Goal: Task Accomplishment & Management: Complete application form

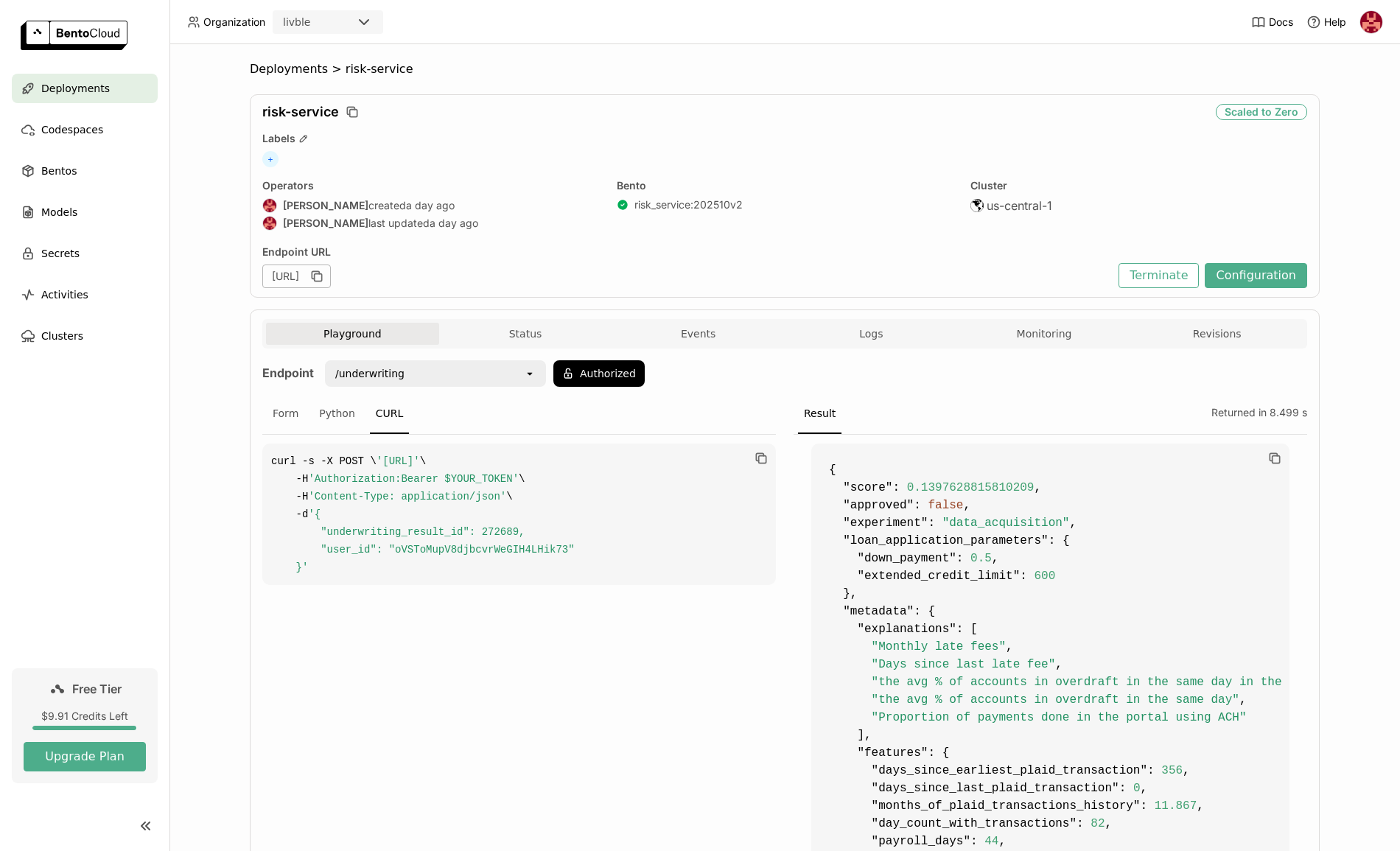
click at [78, 82] on span "Deployments" at bounding box center [75, 88] width 69 height 18
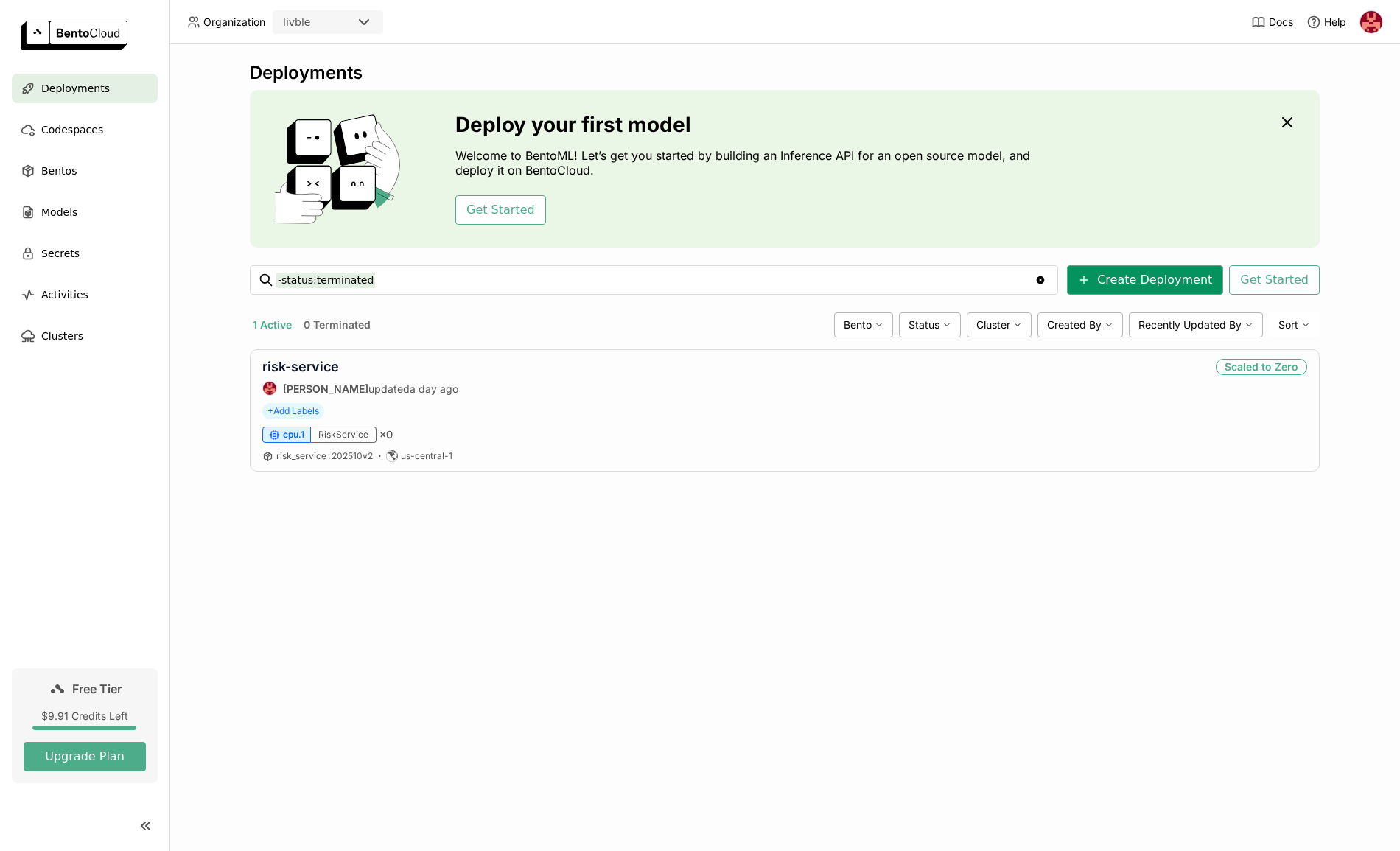
click at [1146, 284] on button "Create Deployment" at bounding box center [1144, 280] width 156 height 29
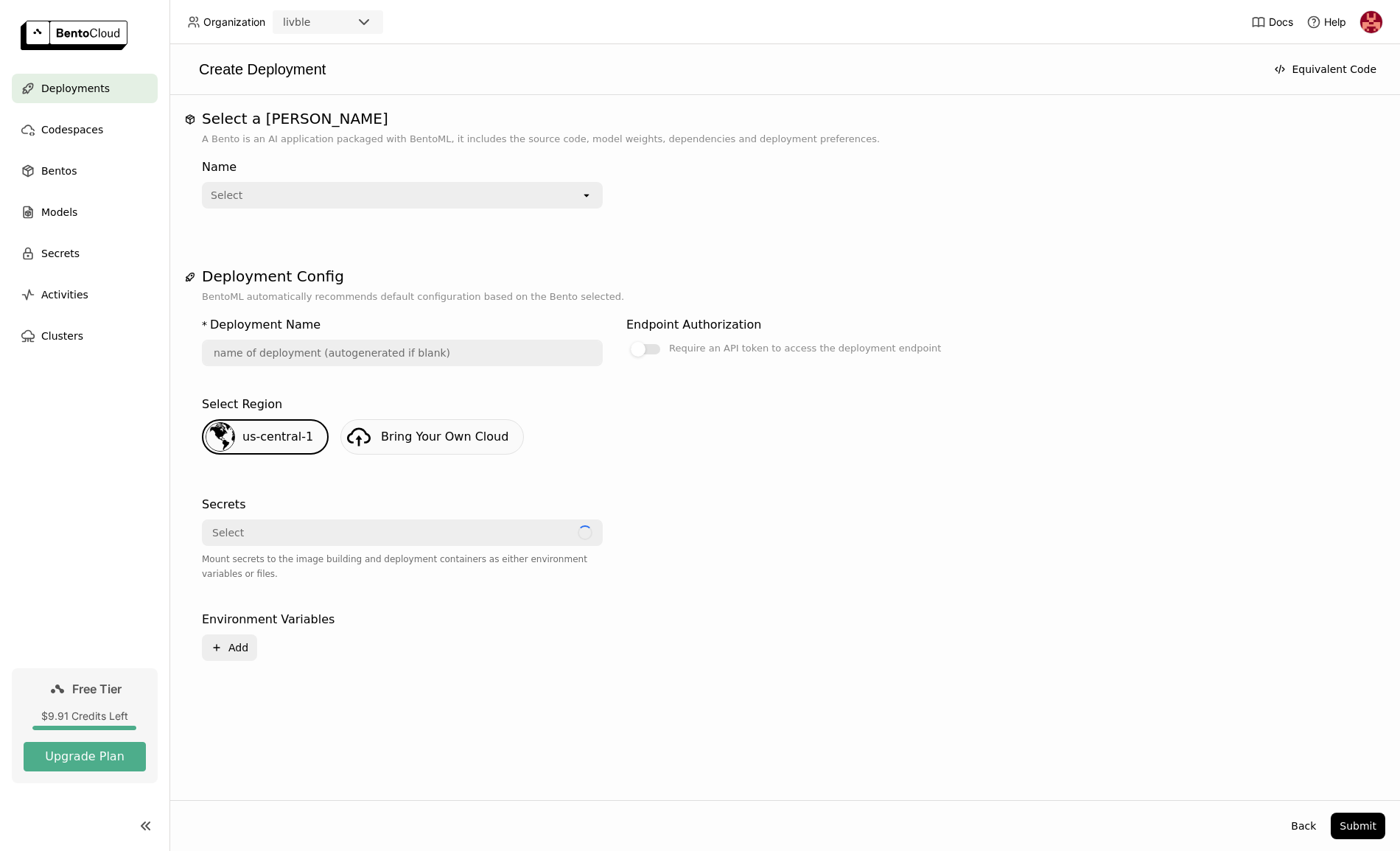
click at [248, 197] on div "Select" at bounding box center [392, 195] width 377 height 24
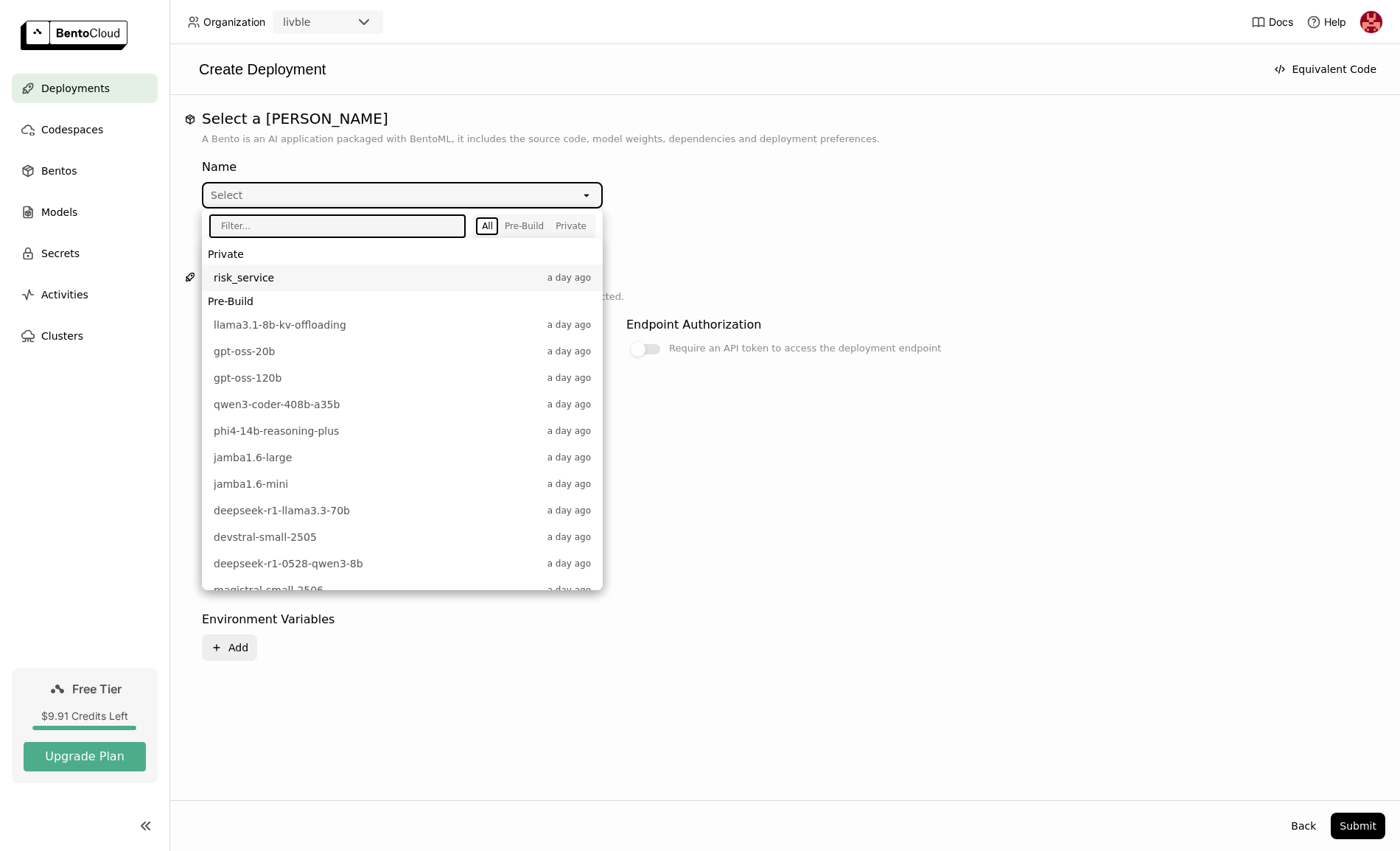
click at [263, 274] on span "risk_service" at bounding box center [376, 277] width 326 height 15
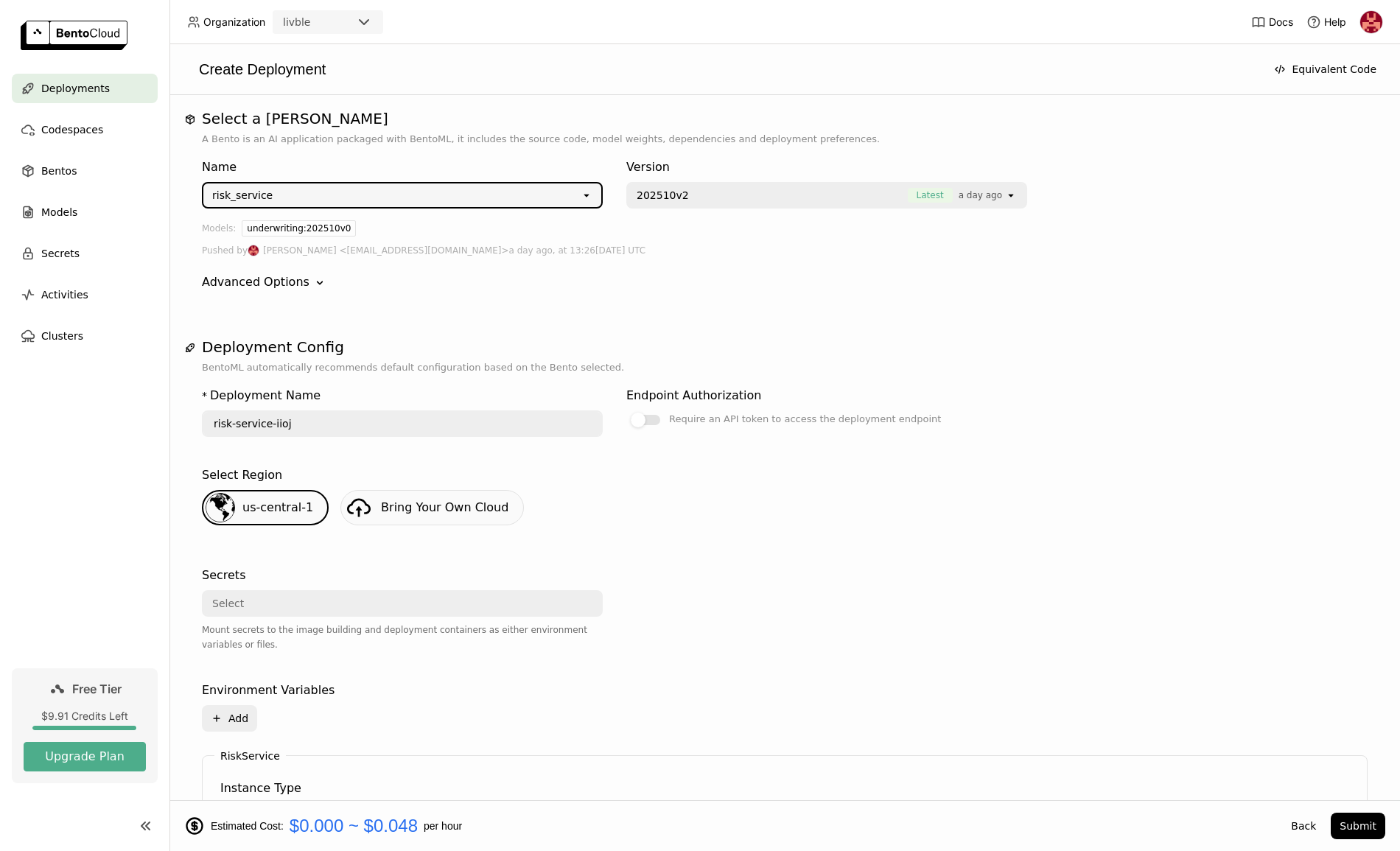
click at [654, 193] on span "202510v2" at bounding box center [662, 195] width 52 height 15
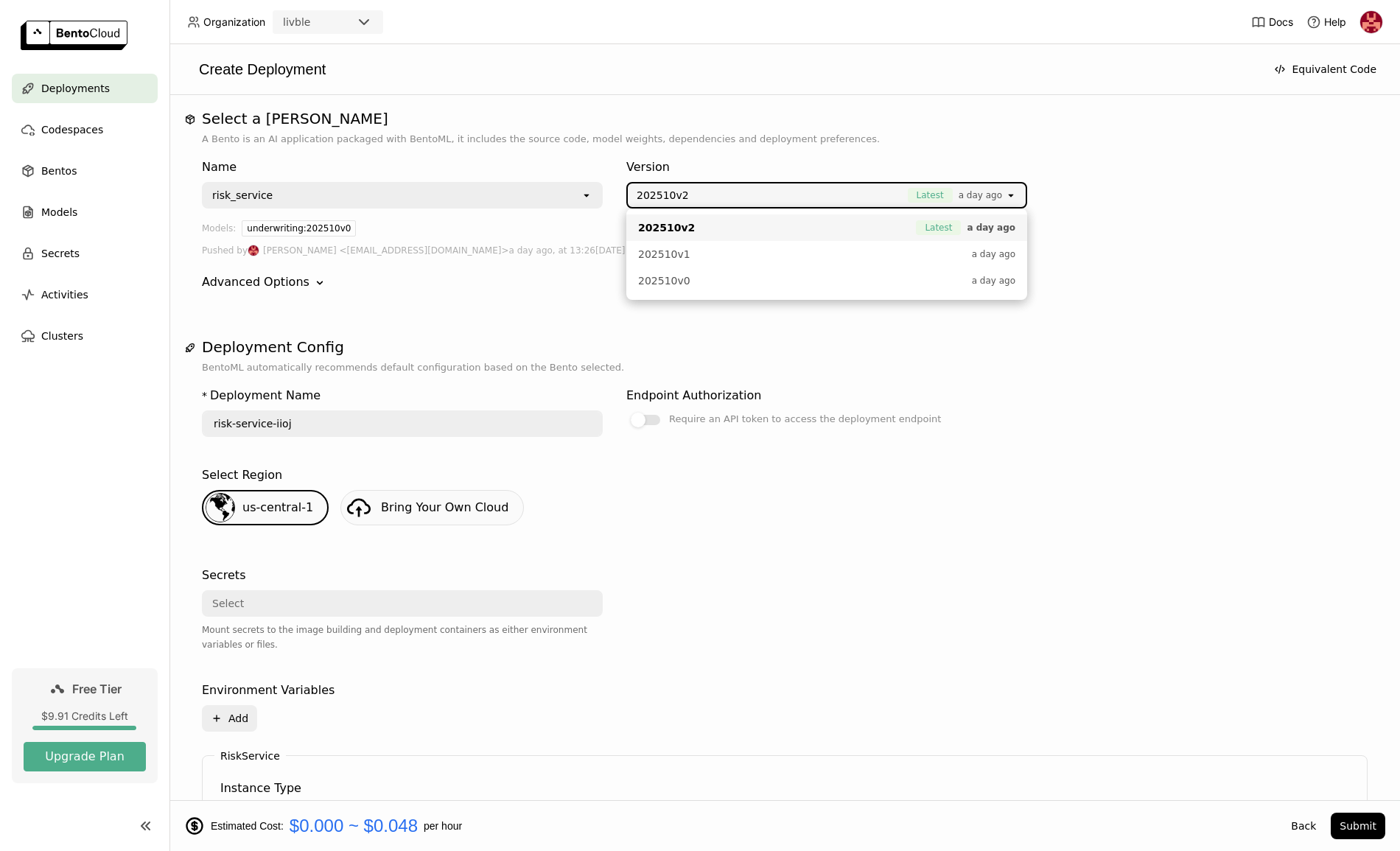
click at [654, 193] on span "202510v2" at bounding box center [662, 195] width 52 height 15
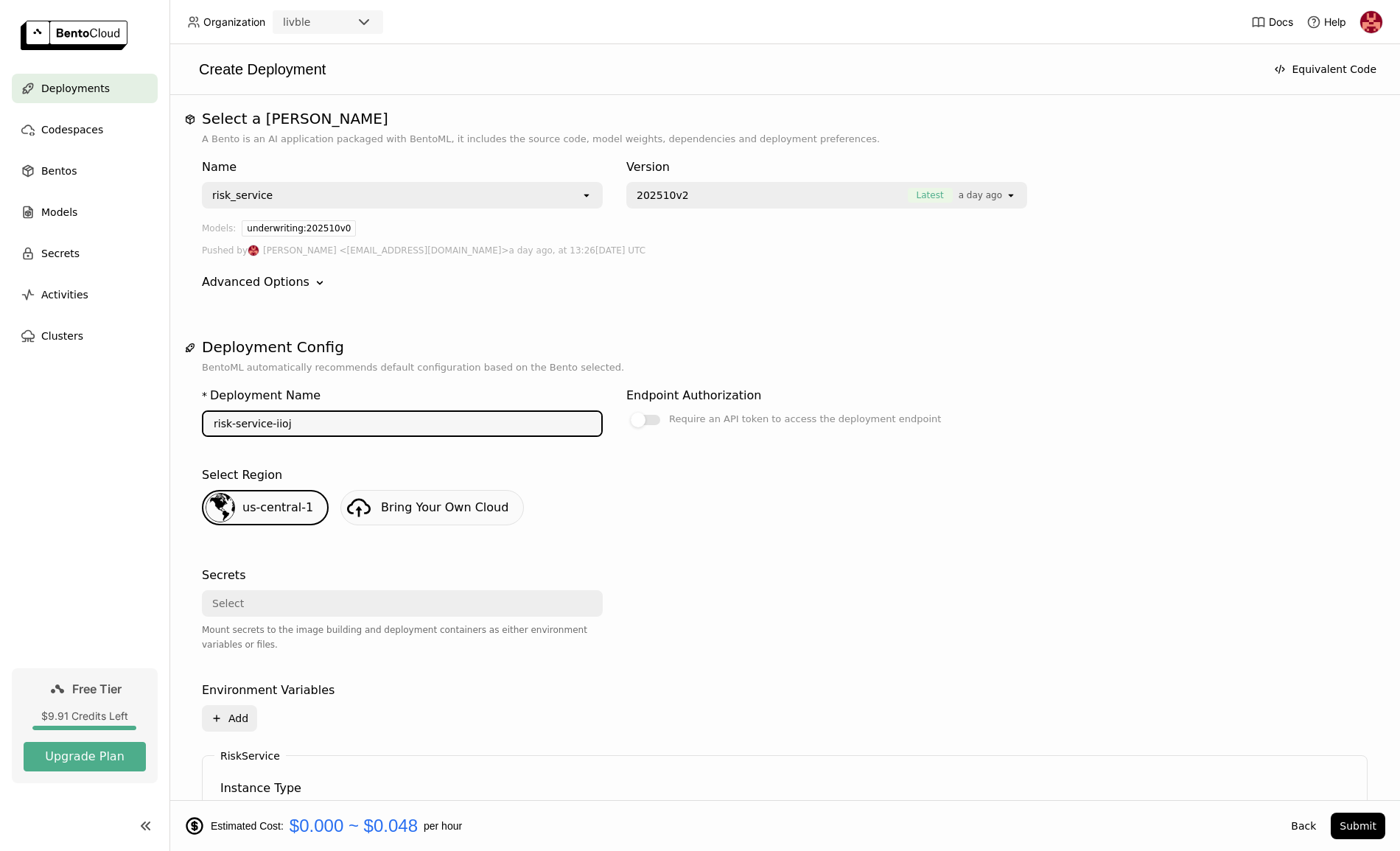
click at [308, 423] on input "risk-service-iioj" at bounding box center [403, 423] width 398 height 24
drag, startPoint x: 308, startPoint y: 423, endPoint x: 272, endPoint y: 423, distance: 36.0
click at [272, 423] on input "risk-service-iioj" at bounding box center [403, 423] width 398 height 24
type input "risk-service-qa"
click at [663, 421] on div "Require an API token to access the deployment endpoint" at bounding box center [802, 419] width 278 height 18
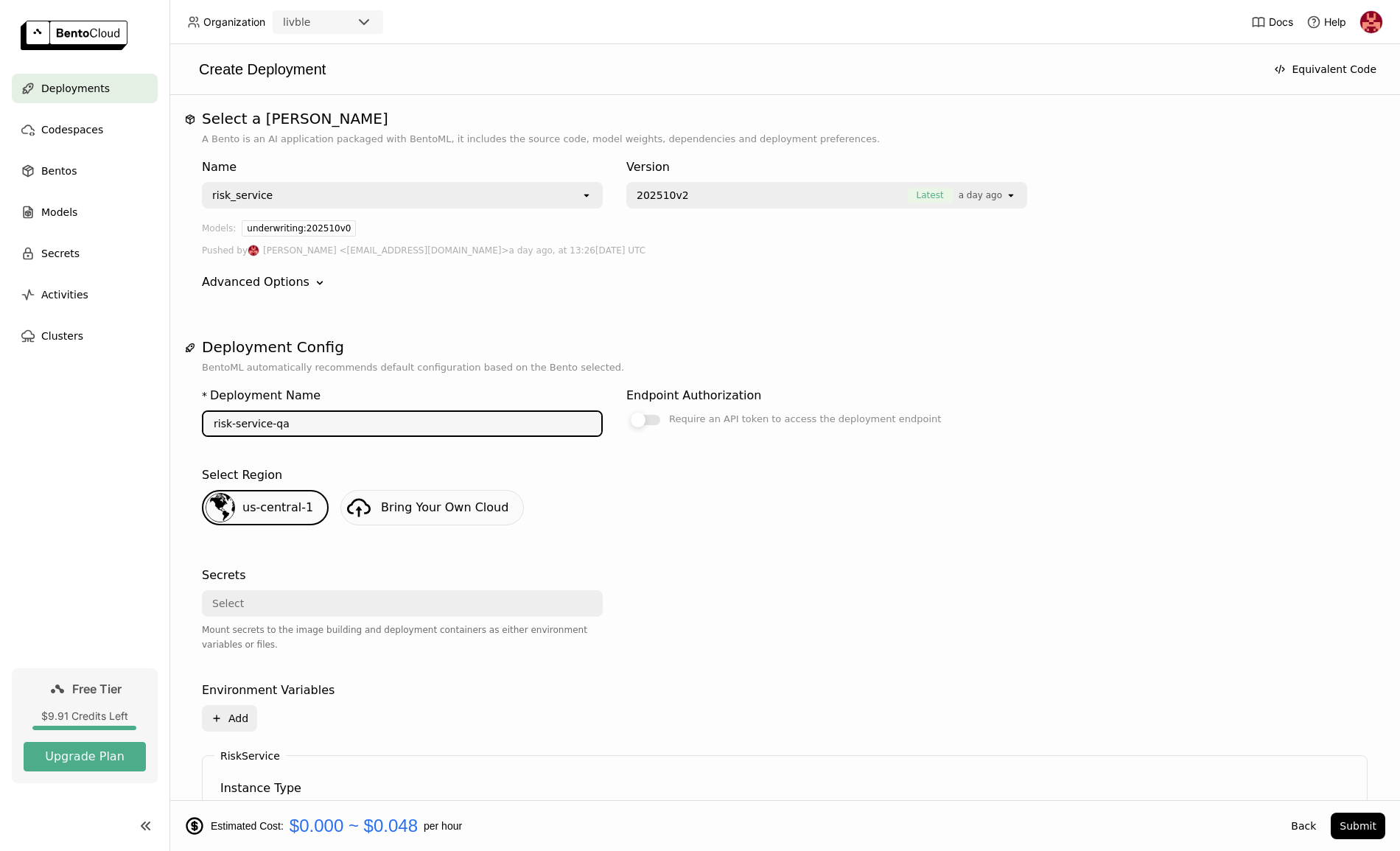
click at [626, 410] on input "Require an API token to access the deployment endpoint" at bounding box center [626, 410] width 0 height 0
click at [319, 283] on div "Advanced Options Down" at bounding box center [785, 282] width 1166 height 18
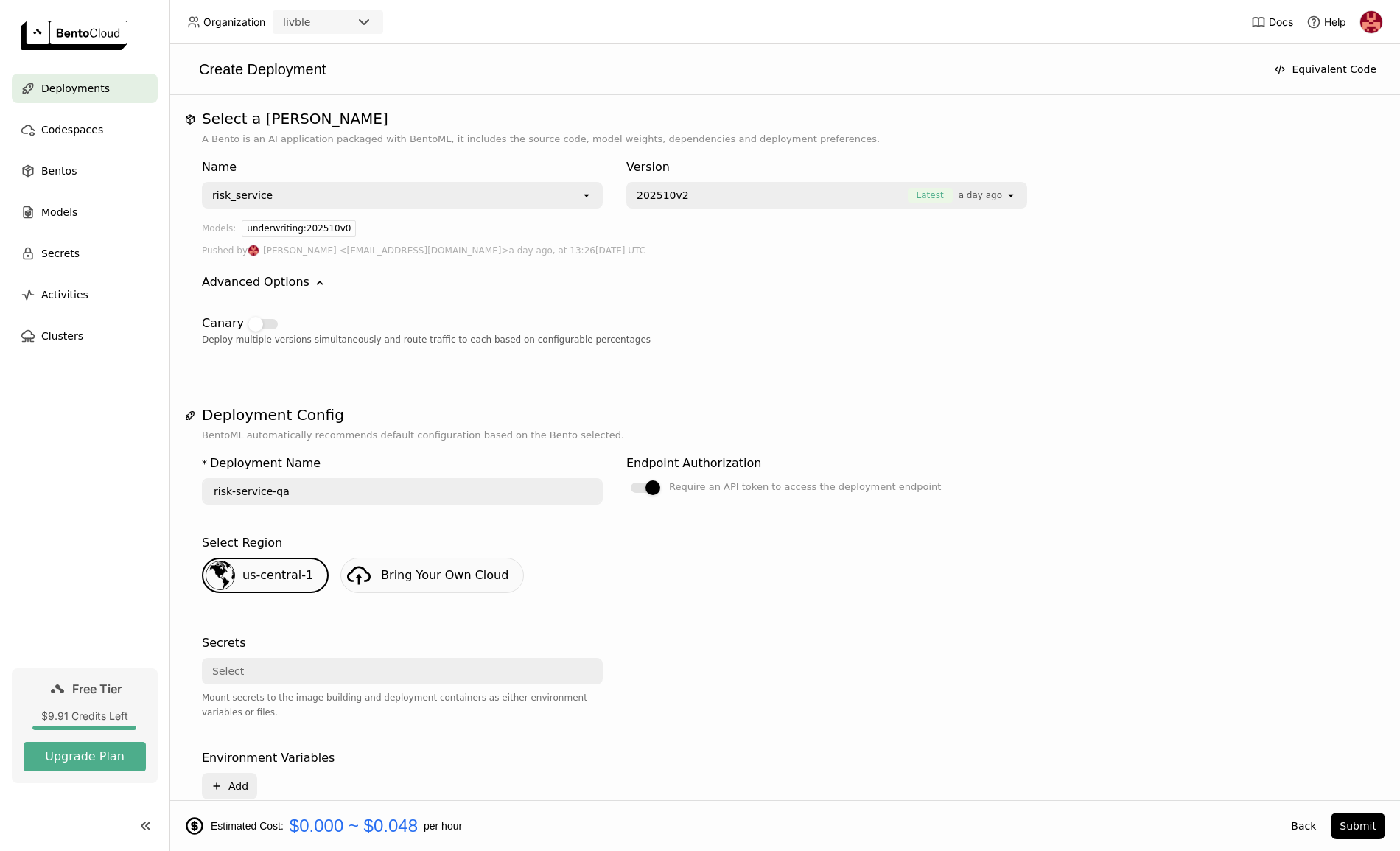
click at [319, 283] on div "Advanced Options Down" at bounding box center [785, 282] width 1166 height 18
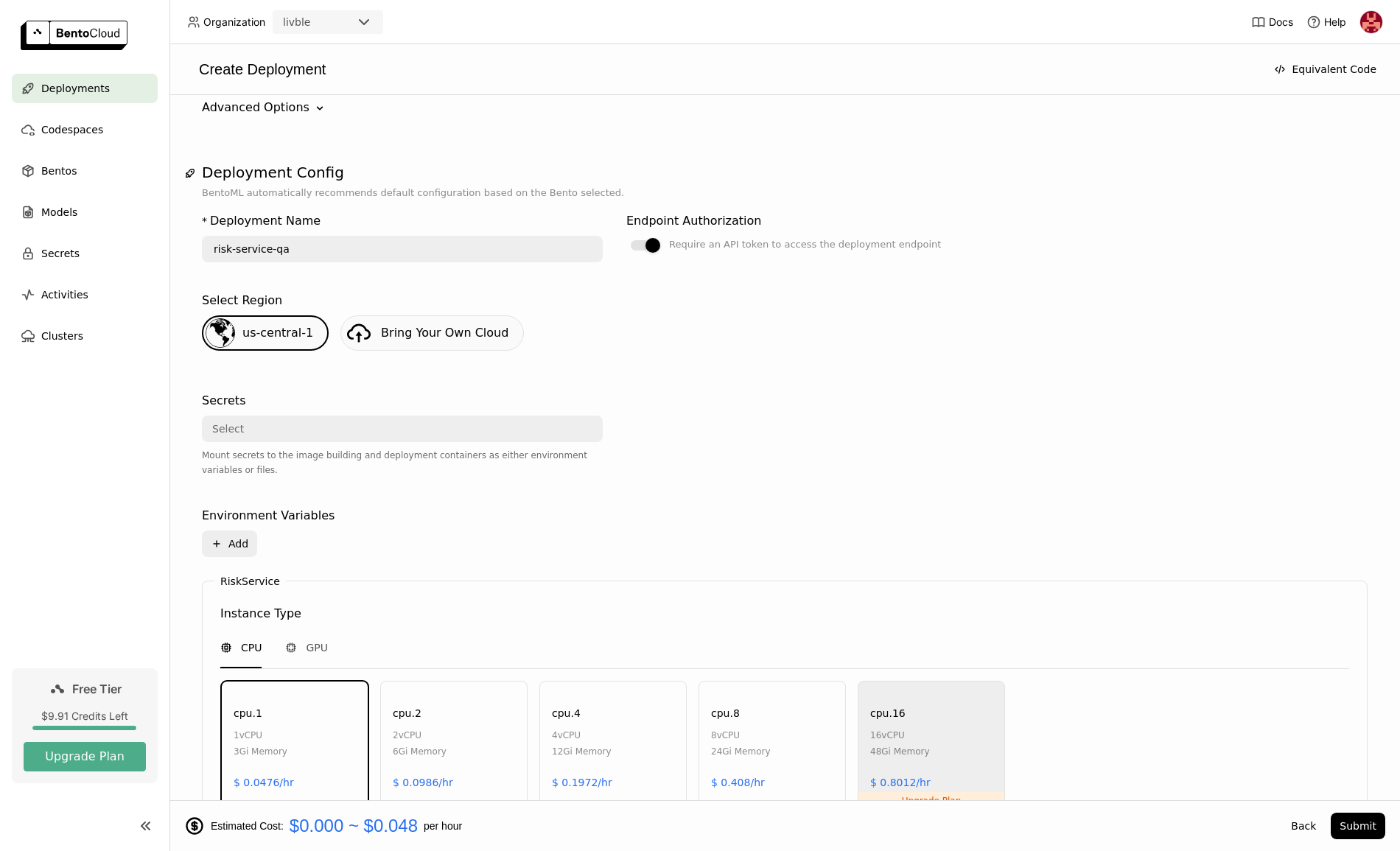
scroll to position [175, 0]
click at [346, 421] on div "Select" at bounding box center [398, 428] width 389 height 24
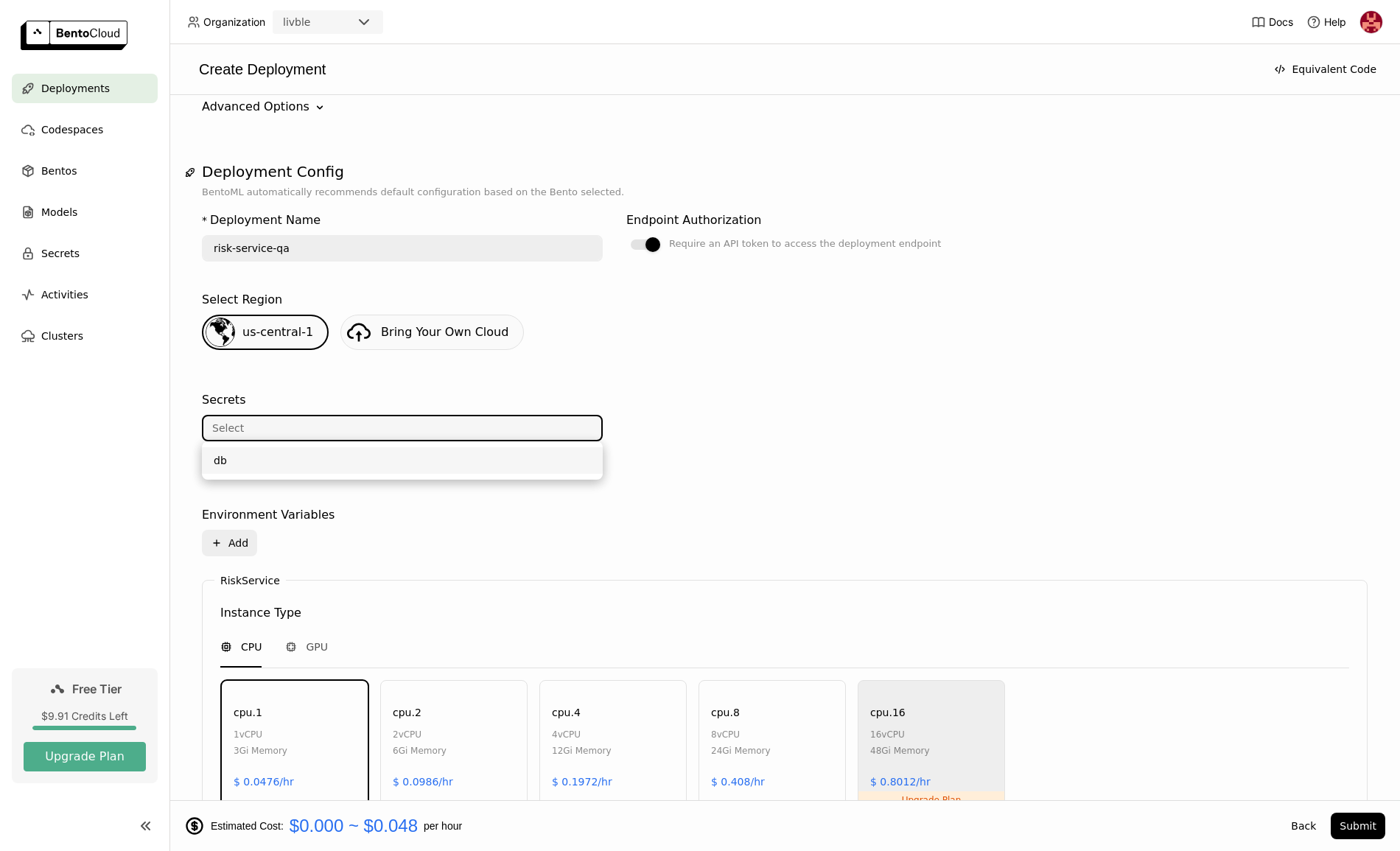
click at [303, 466] on div "db" at bounding box center [402, 460] width 377 height 15
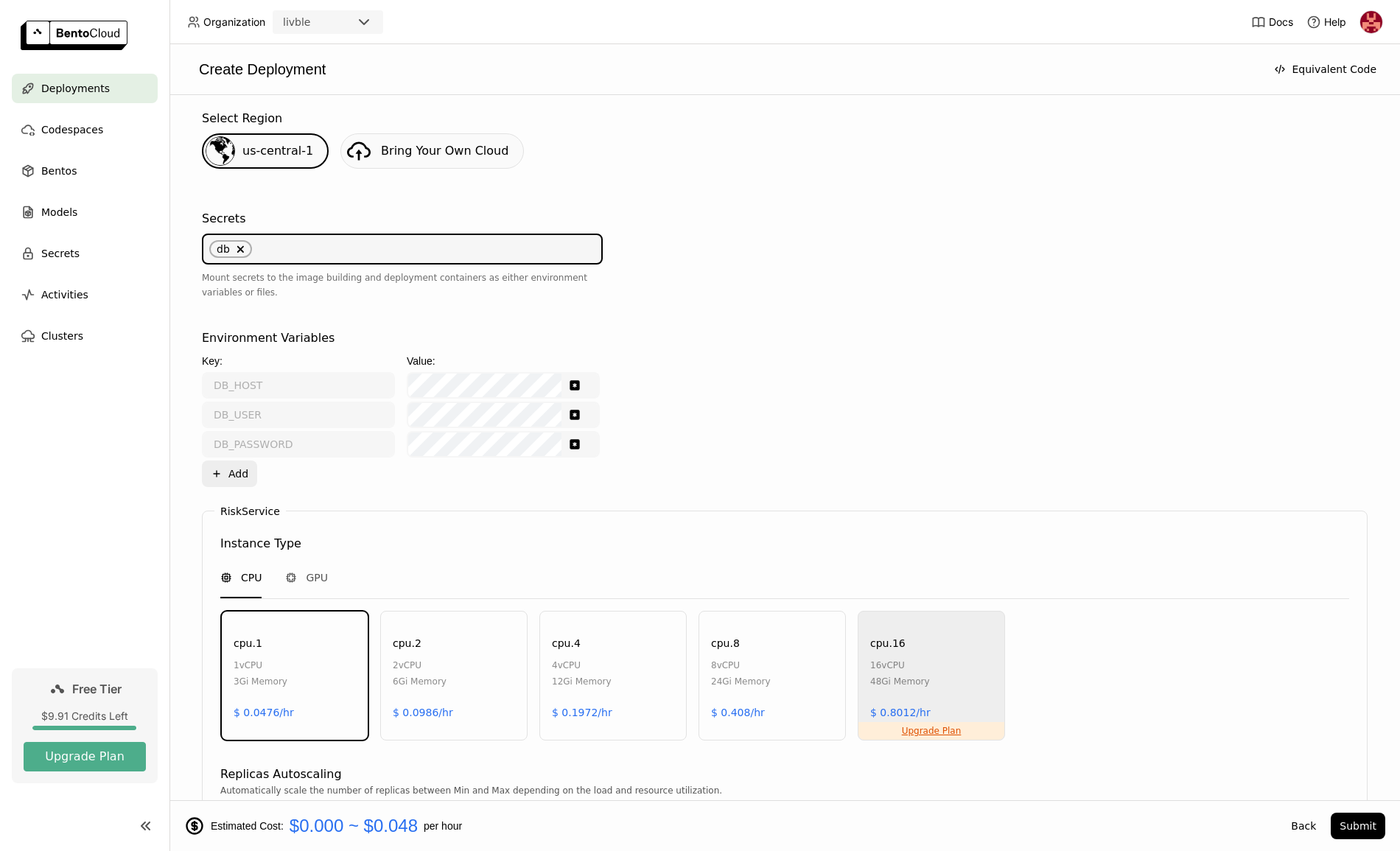
scroll to position [360, 0]
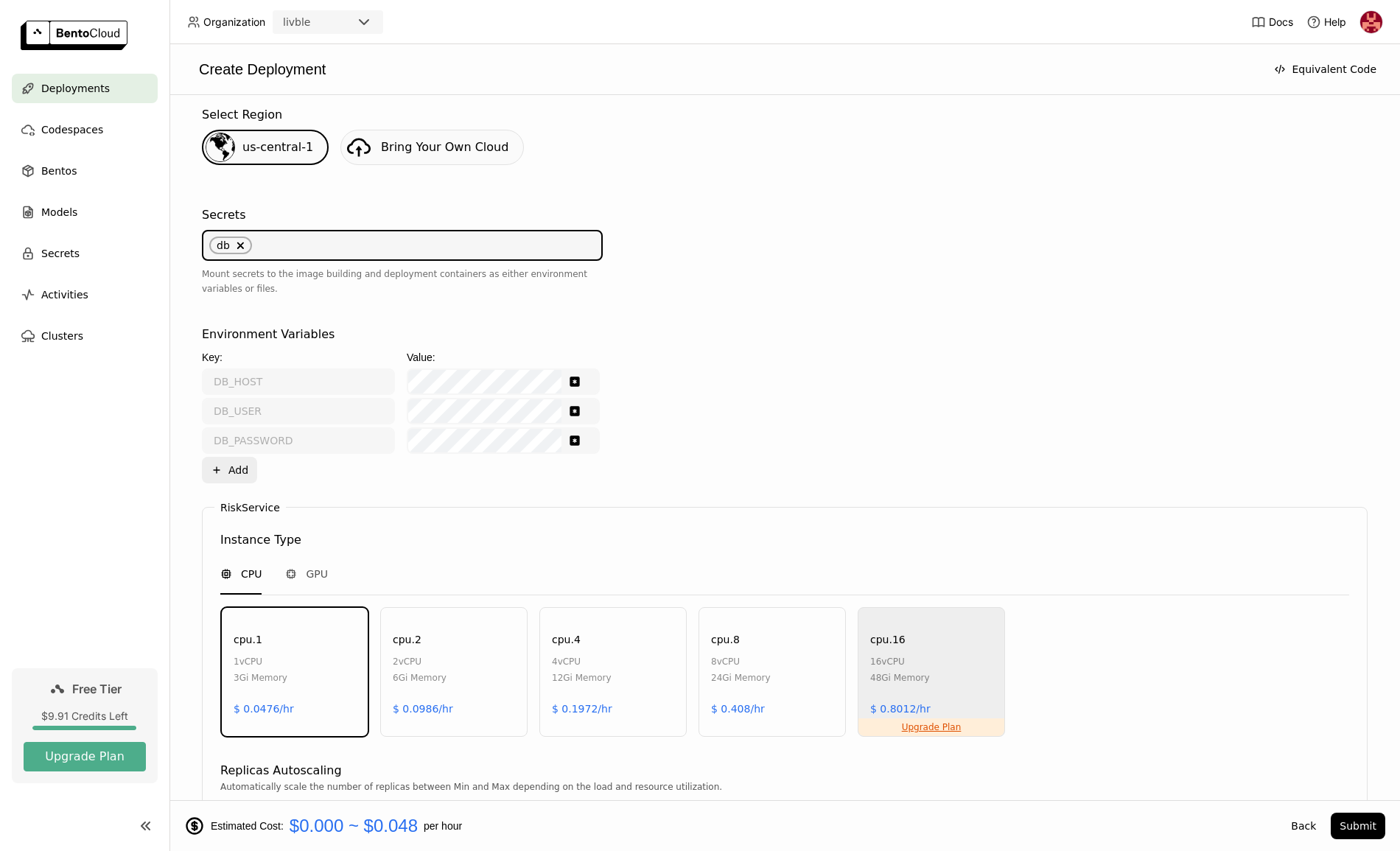
click at [244, 245] on span "db Delete" at bounding box center [231, 245] width 43 height 18
click at [242, 246] on icon "Delete" at bounding box center [240, 245] width 9 height 9
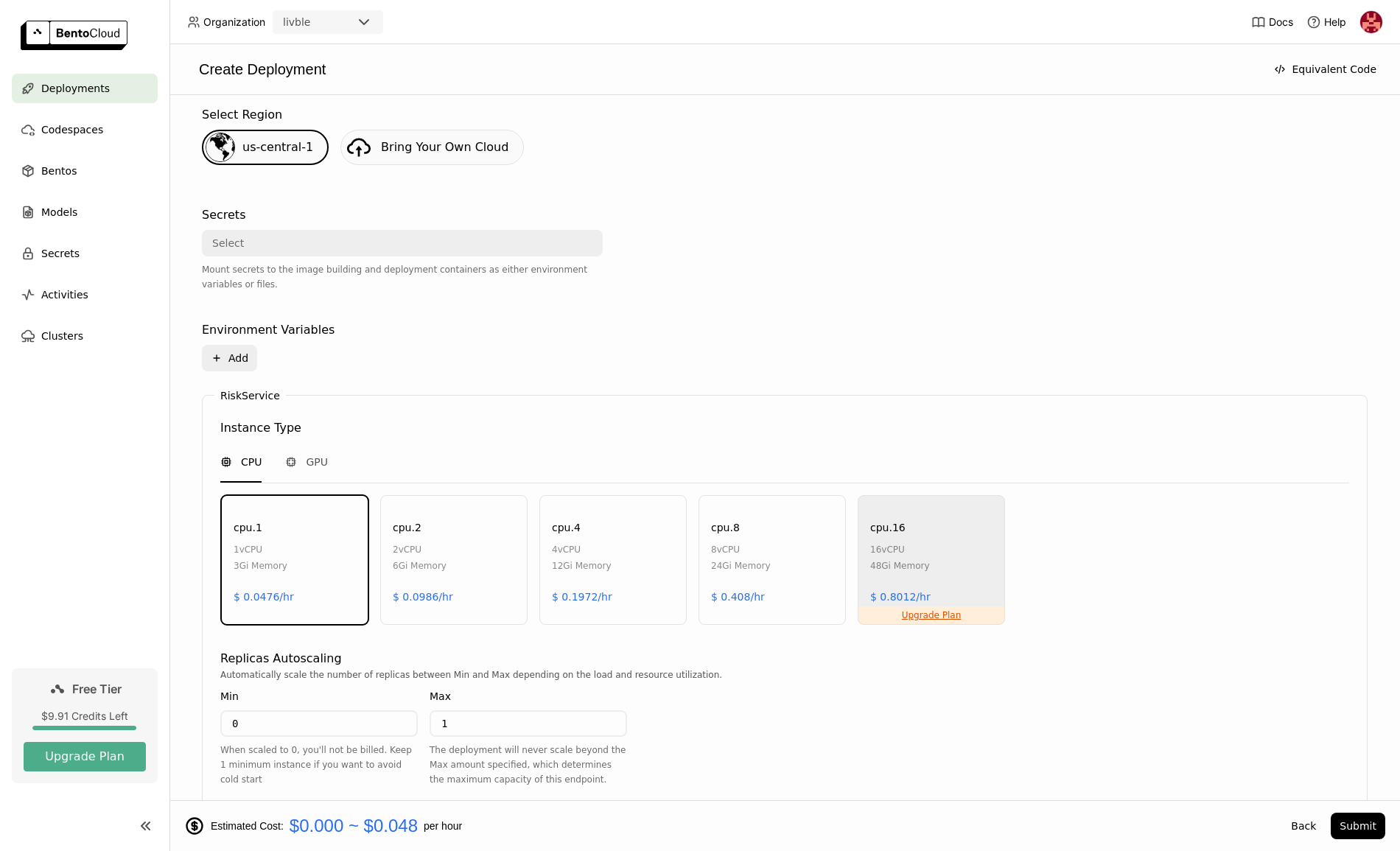
click at [242, 252] on div "Select" at bounding box center [398, 243] width 389 height 24
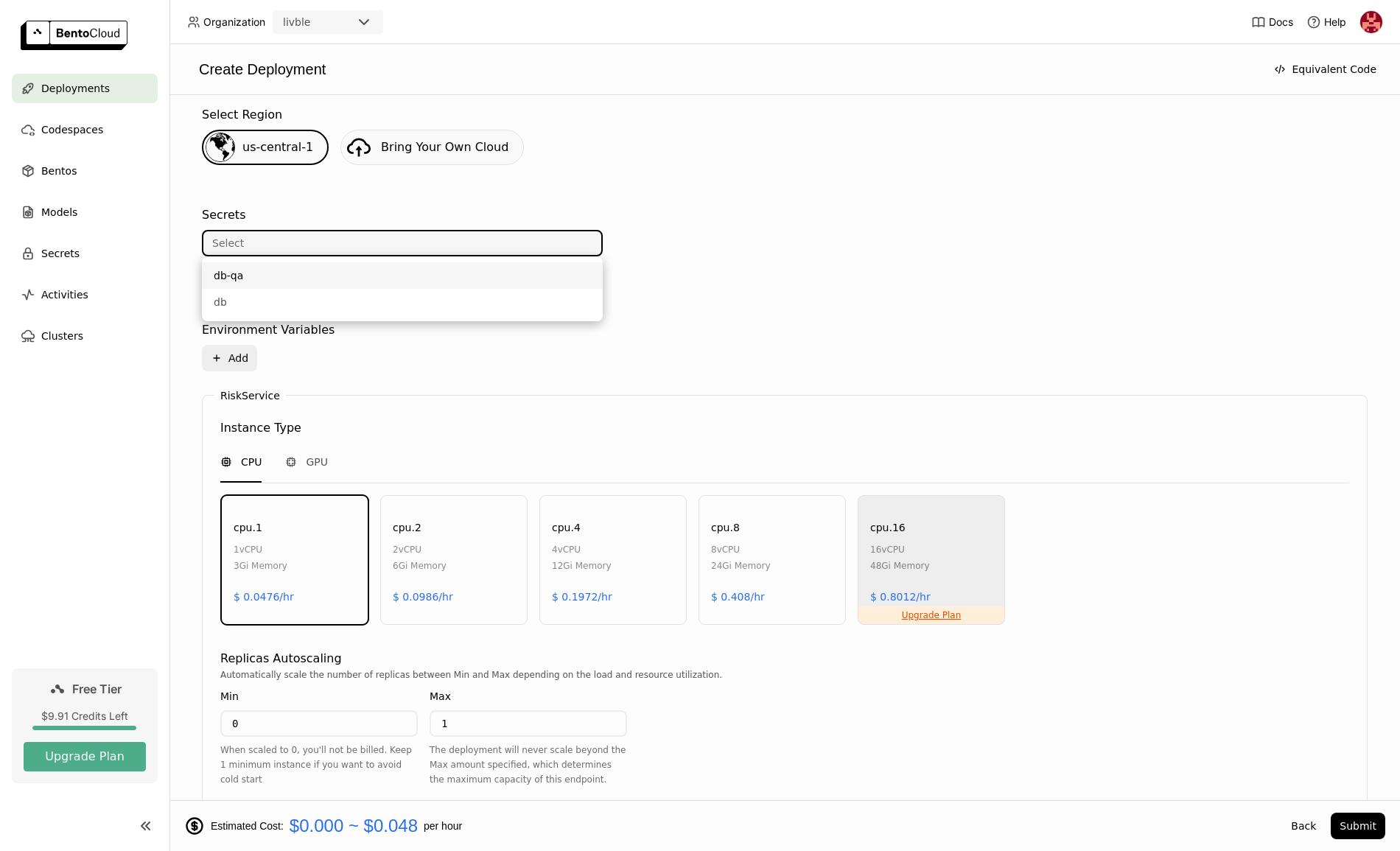
click at [240, 272] on div "db-qa" at bounding box center [402, 275] width 377 height 15
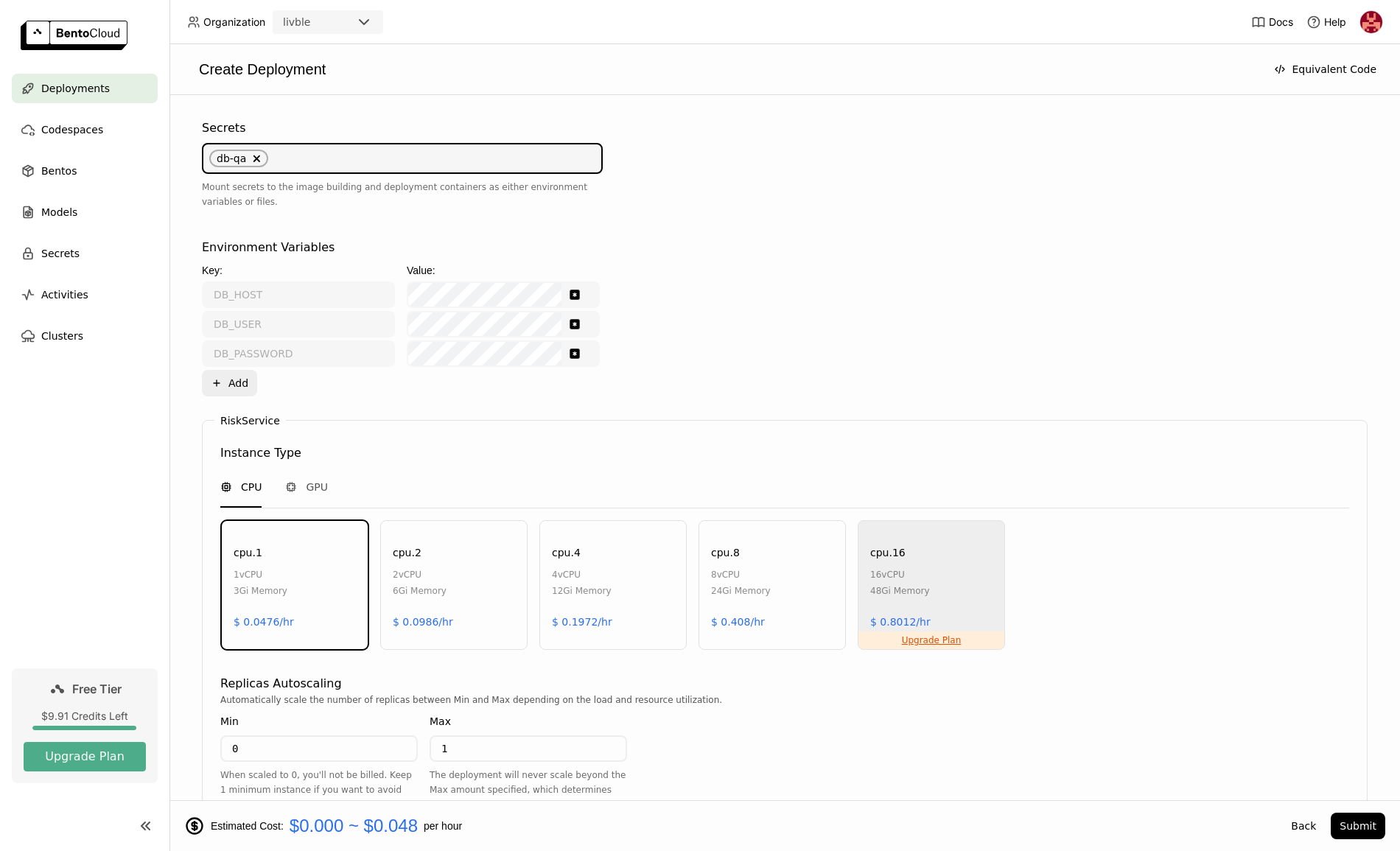
scroll to position [597, 0]
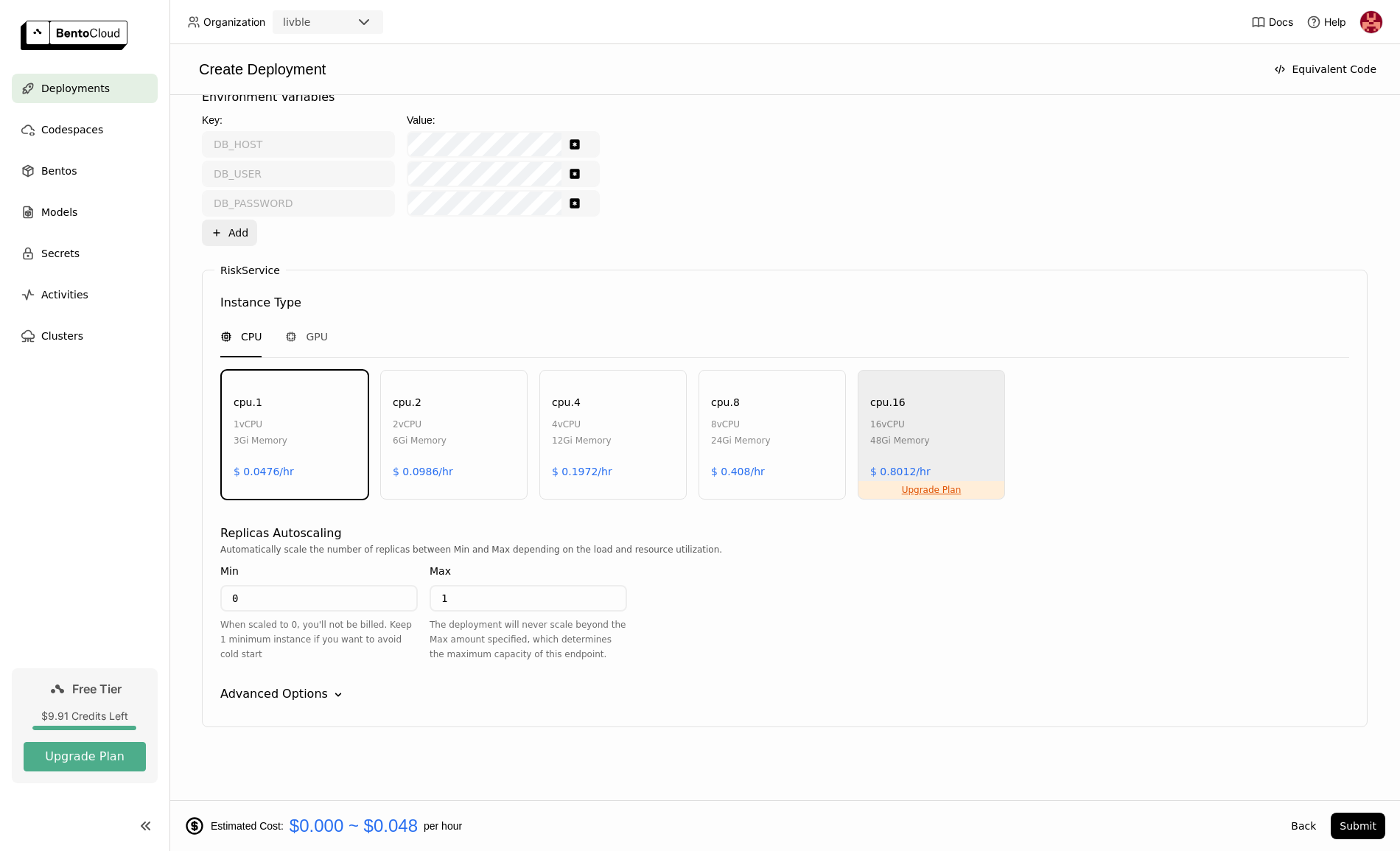
click at [311, 699] on div "Advanced Options" at bounding box center [274, 694] width 108 height 18
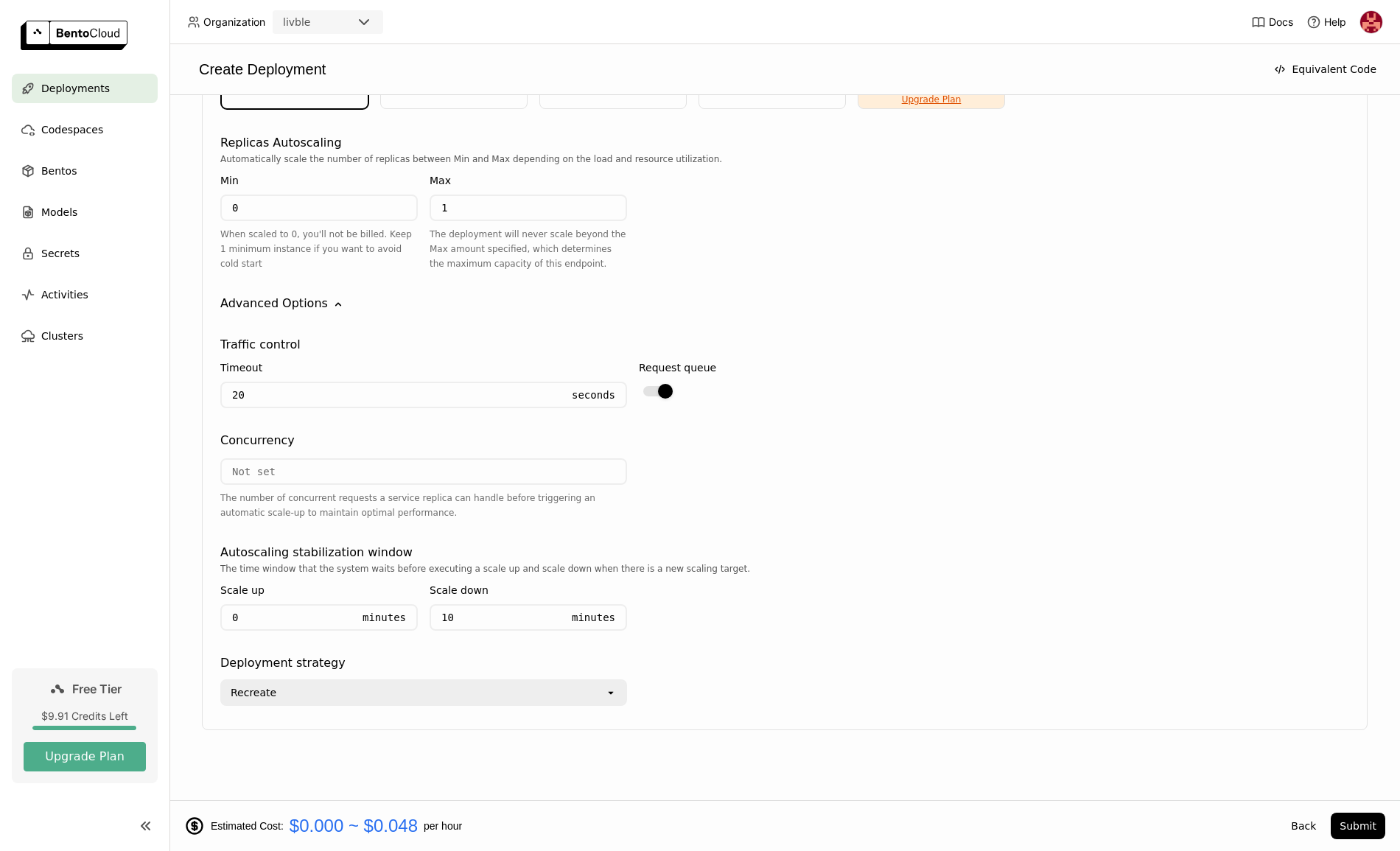
scroll to position [991, 0]
click at [1352, 827] on button "Submit" at bounding box center [1358, 826] width 55 height 26
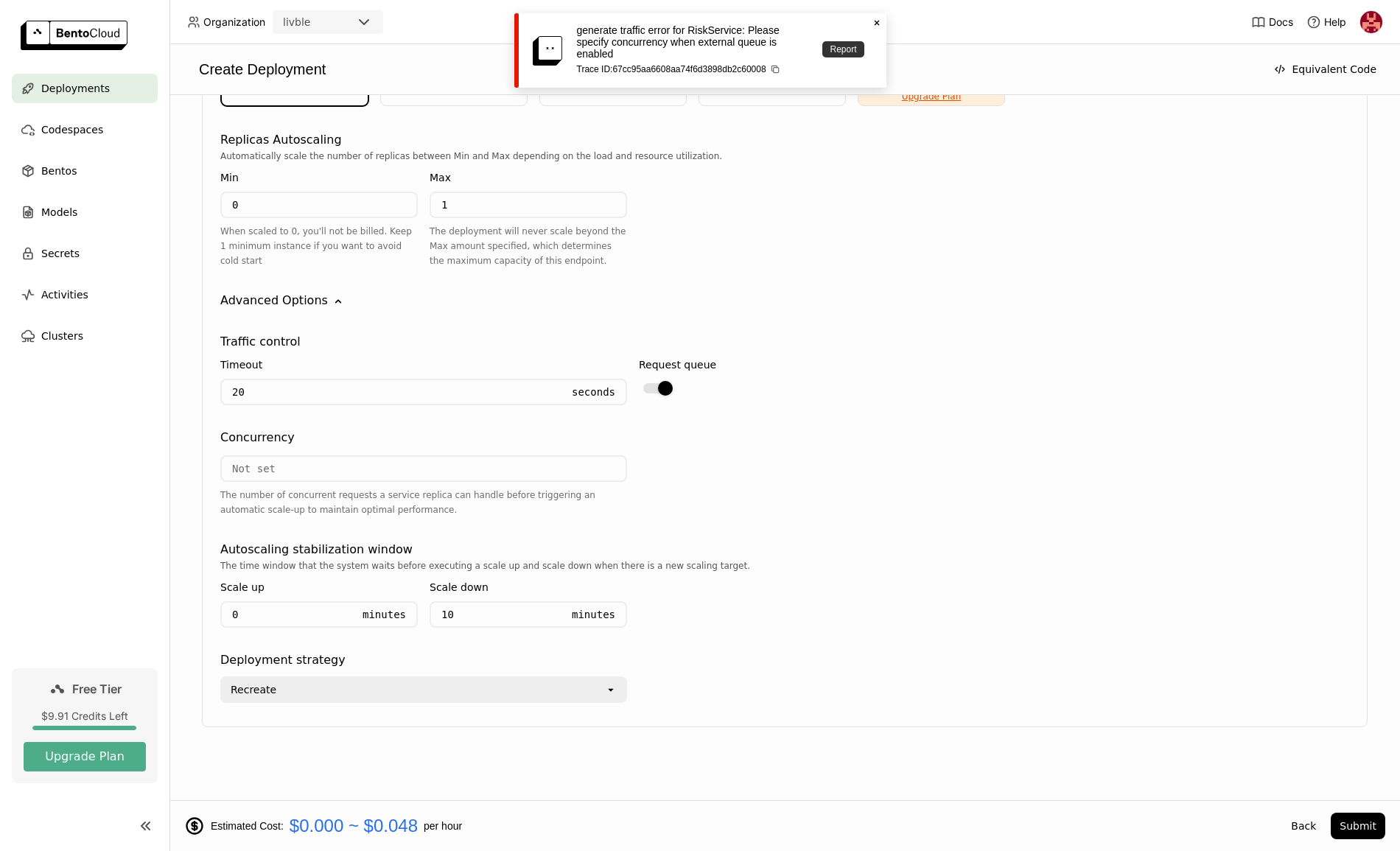
click at [844, 46] on link "Report" at bounding box center [843, 49] width 41 height 17
click at [876, 23] on icon at bounding box center [876, 23] width 5 height 5
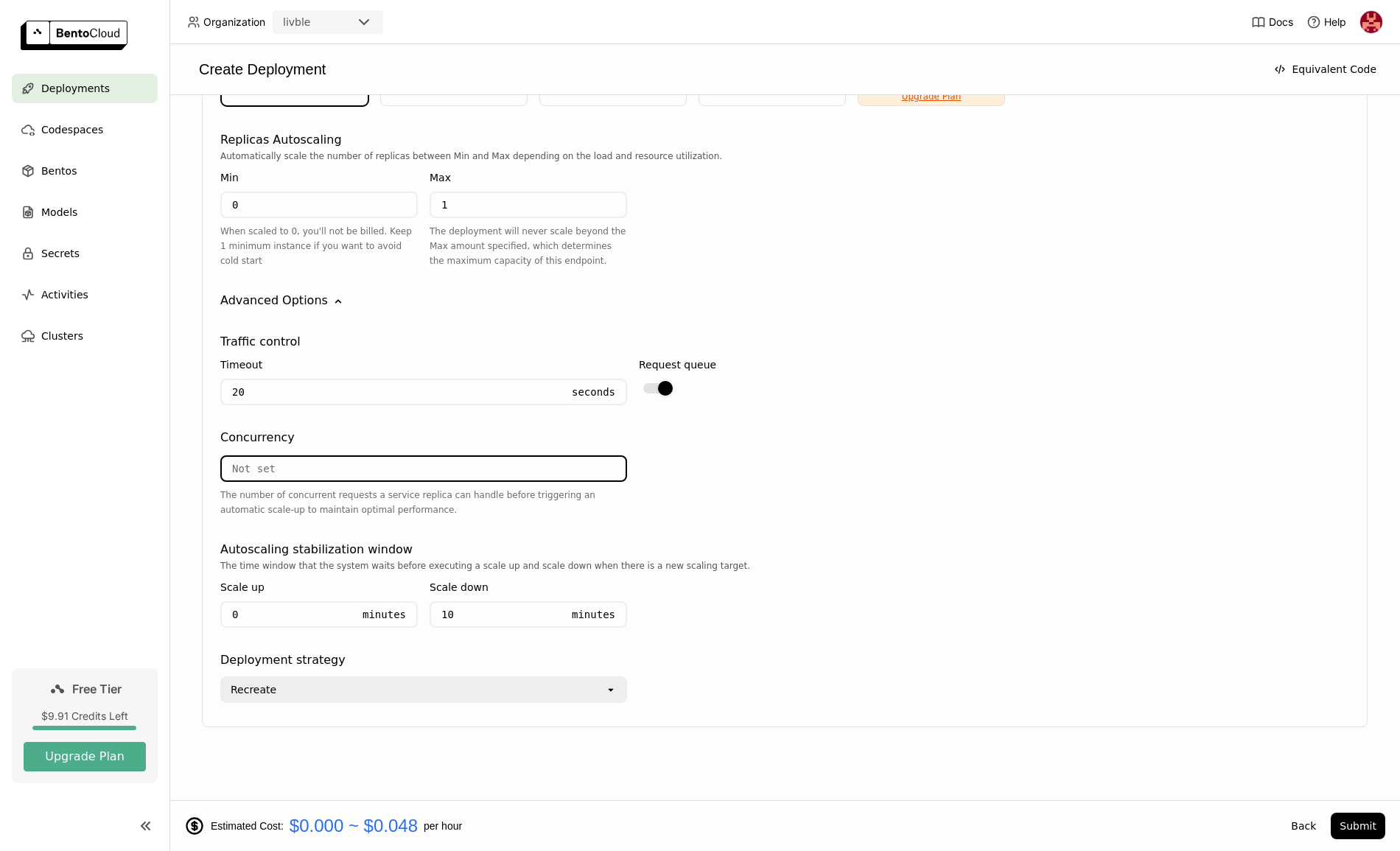
click at [347, 474] on input "number" at bounding box center [423, 468] width 404 height 24
type input "3"
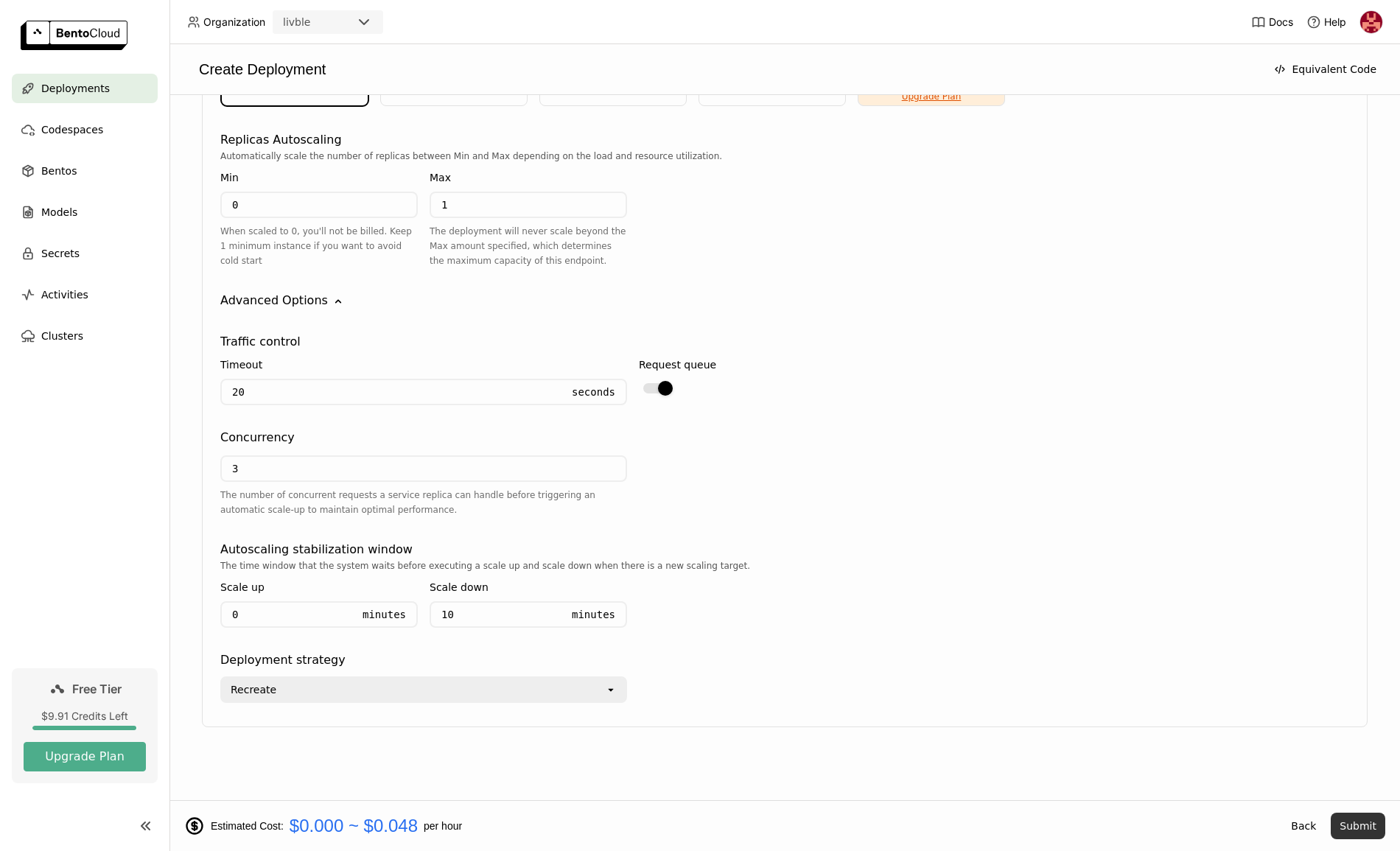
click at [1359, 827] on button "Submit" at bounding box center [1358, 826] width 55 height 26
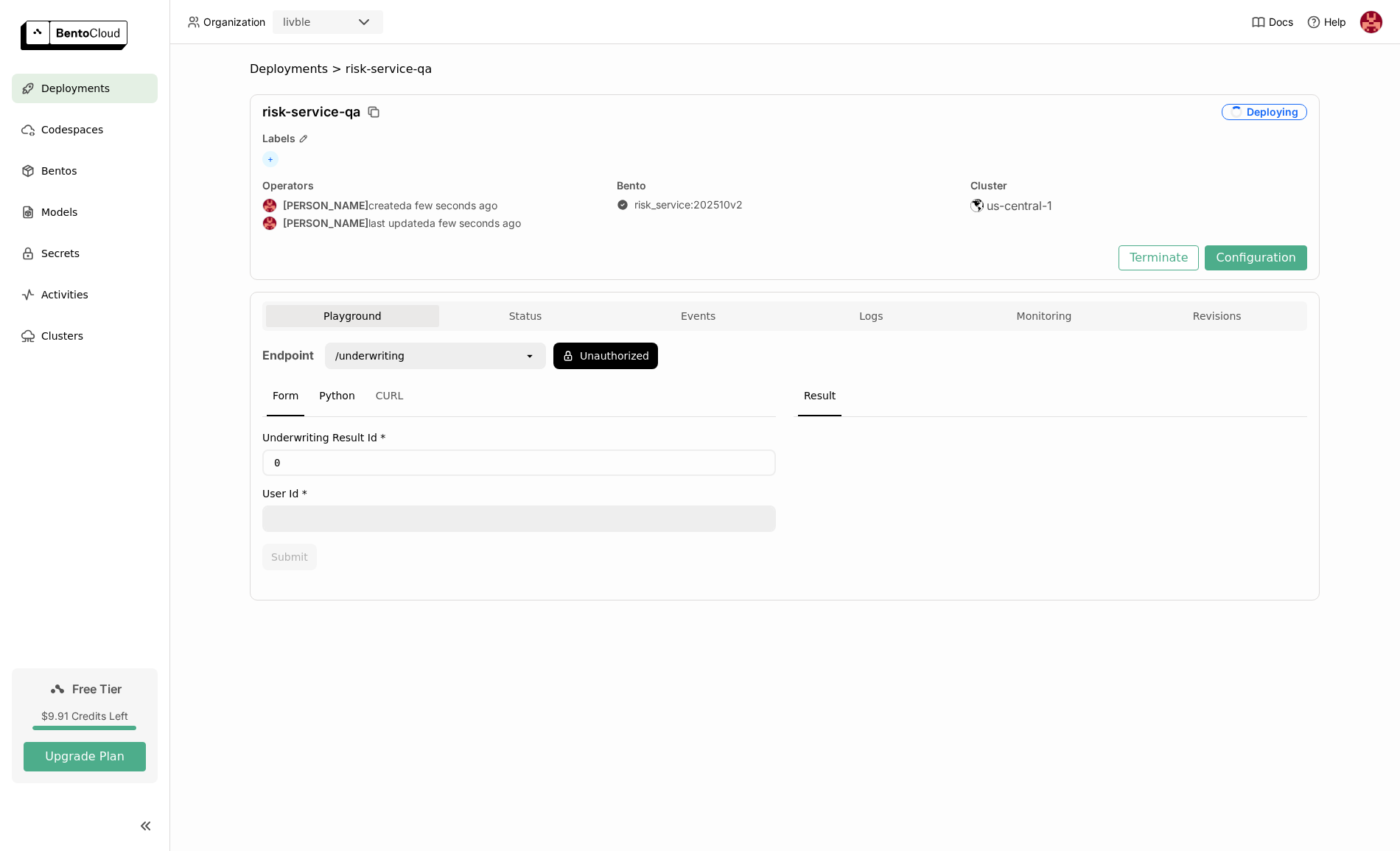
click at [339, 401] on div "Python" at bounding box center [337, 396] width 48 height 40
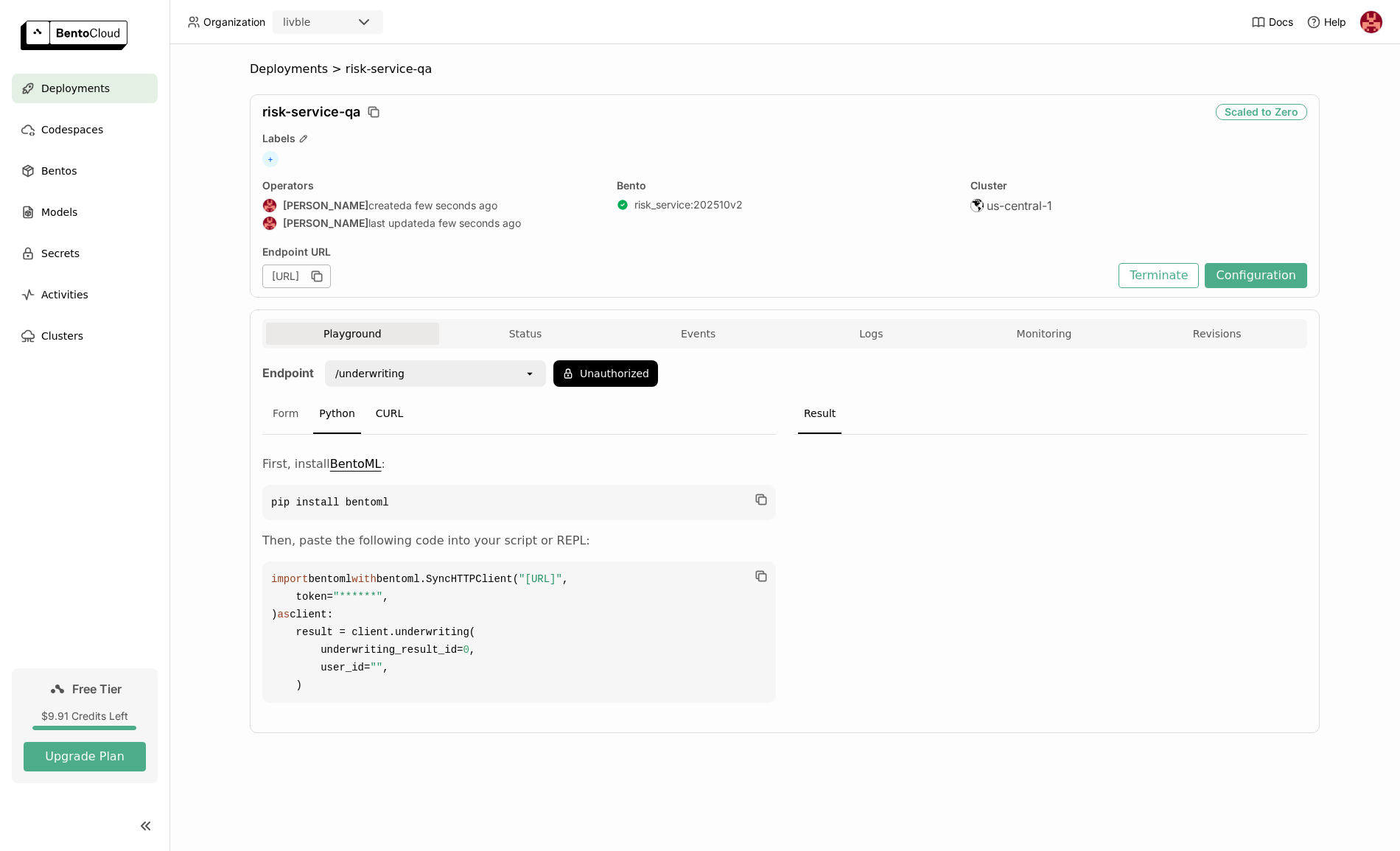
click at [377, 409] on div "CURL" at bounding box center [390, 413] width 40 height 40
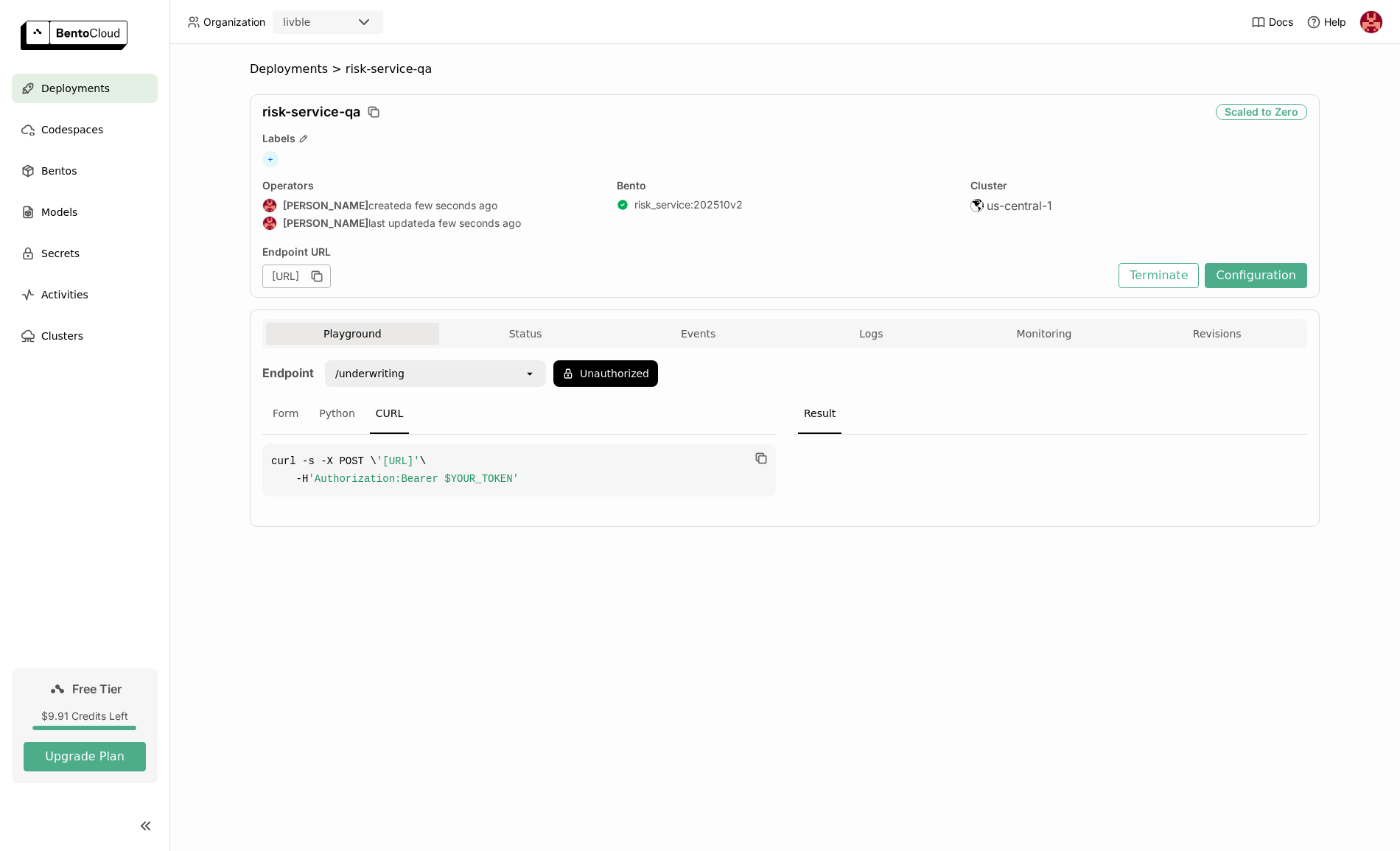
click at [376, 467] on span "'[URL]'" at bounding box center [398, 461] width 43 height 12
click at [283, 405] on div "Form" at bounding box center [285, 413] width 37 height 40
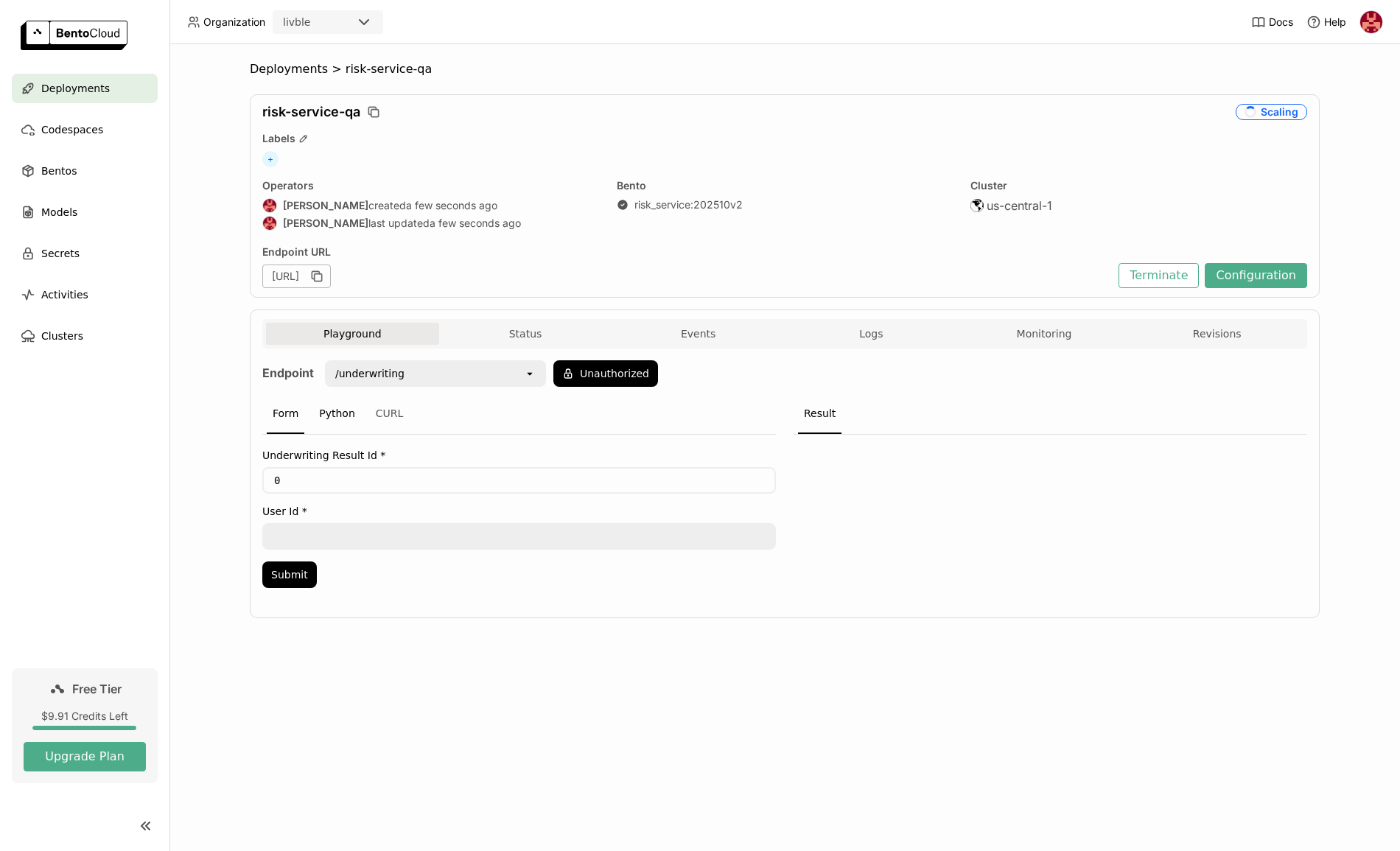
click at [324, 414] on div "Python" at bounding box center [337, 413] width 48 height 40
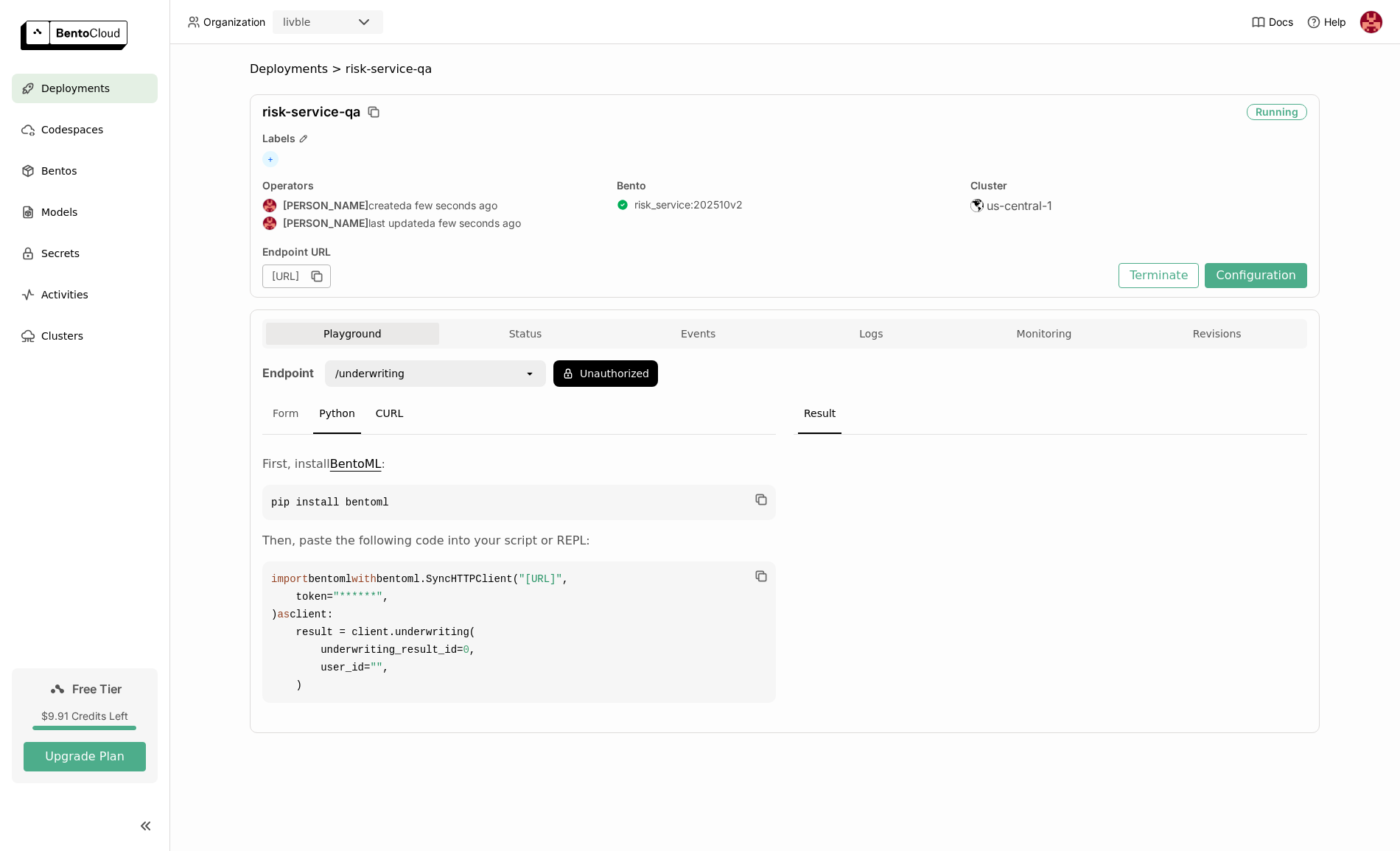
click at [391, 405] on div "CURL" at bounding box center [390, 413] width 40 height 40
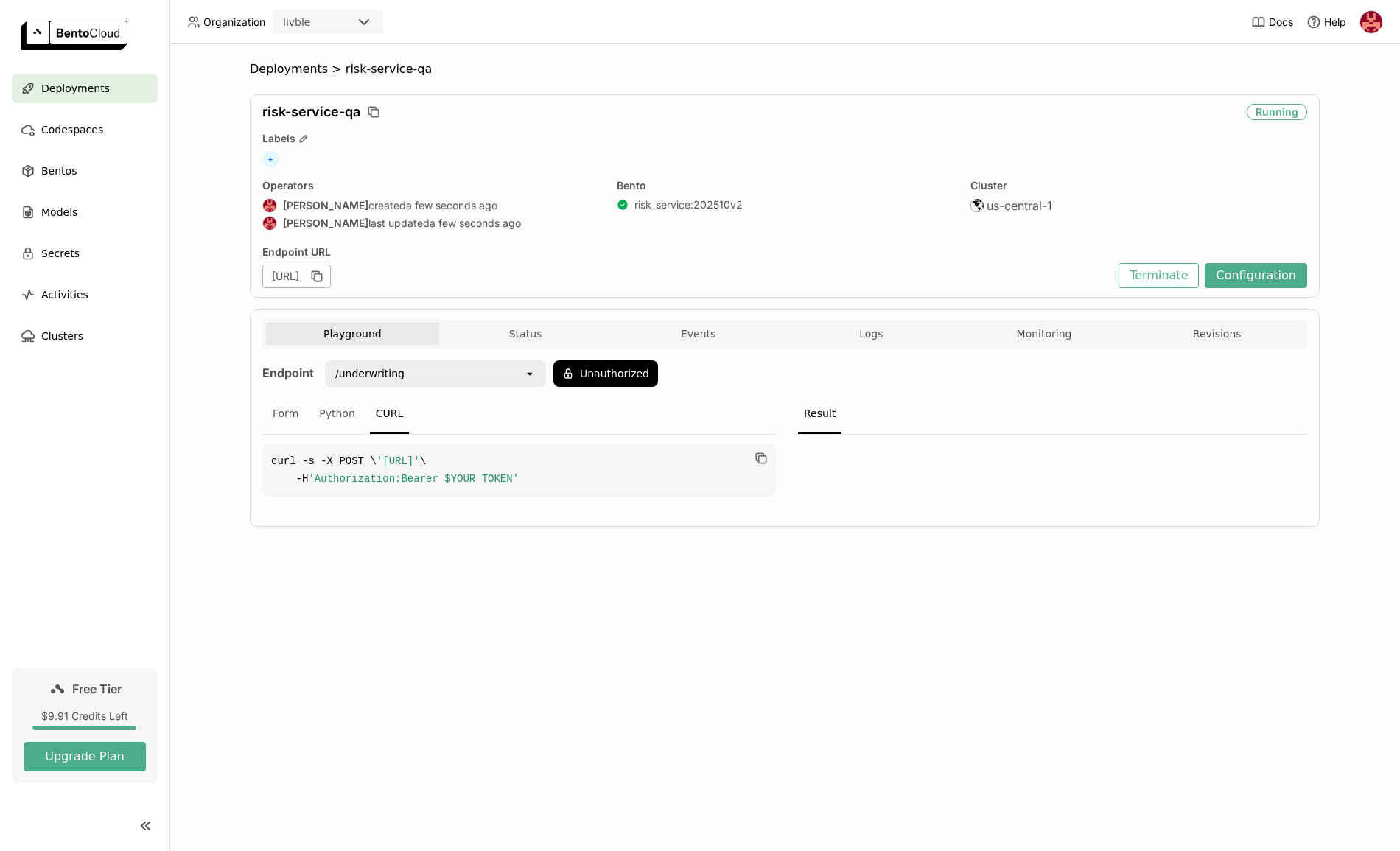
drag, startPoint x: 304, startPoint y: 479, endPoint x: 701, endPoint y: 486, distance: 397.1
click at [701, 486] on code "curl -s -X POST \ '[URL]' \ -H 'Authorization:Bearer $YOUR_TOKEN'" at bounding box center [519, 470] width 513 height 53
copy span "[URL]"
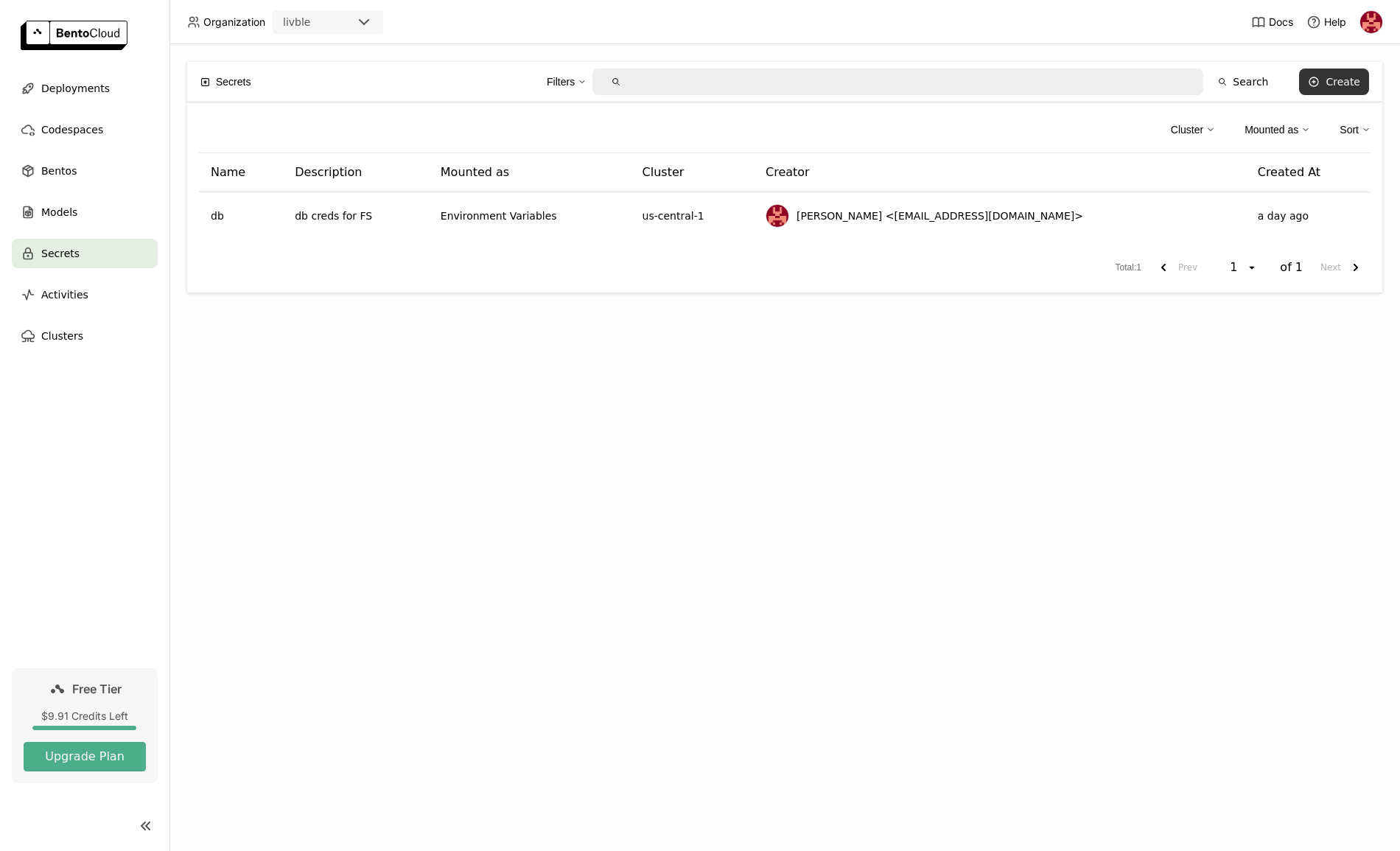
click at [1327, 84] on button "Create" at bounding box center [1333, 81] width 70 height 26
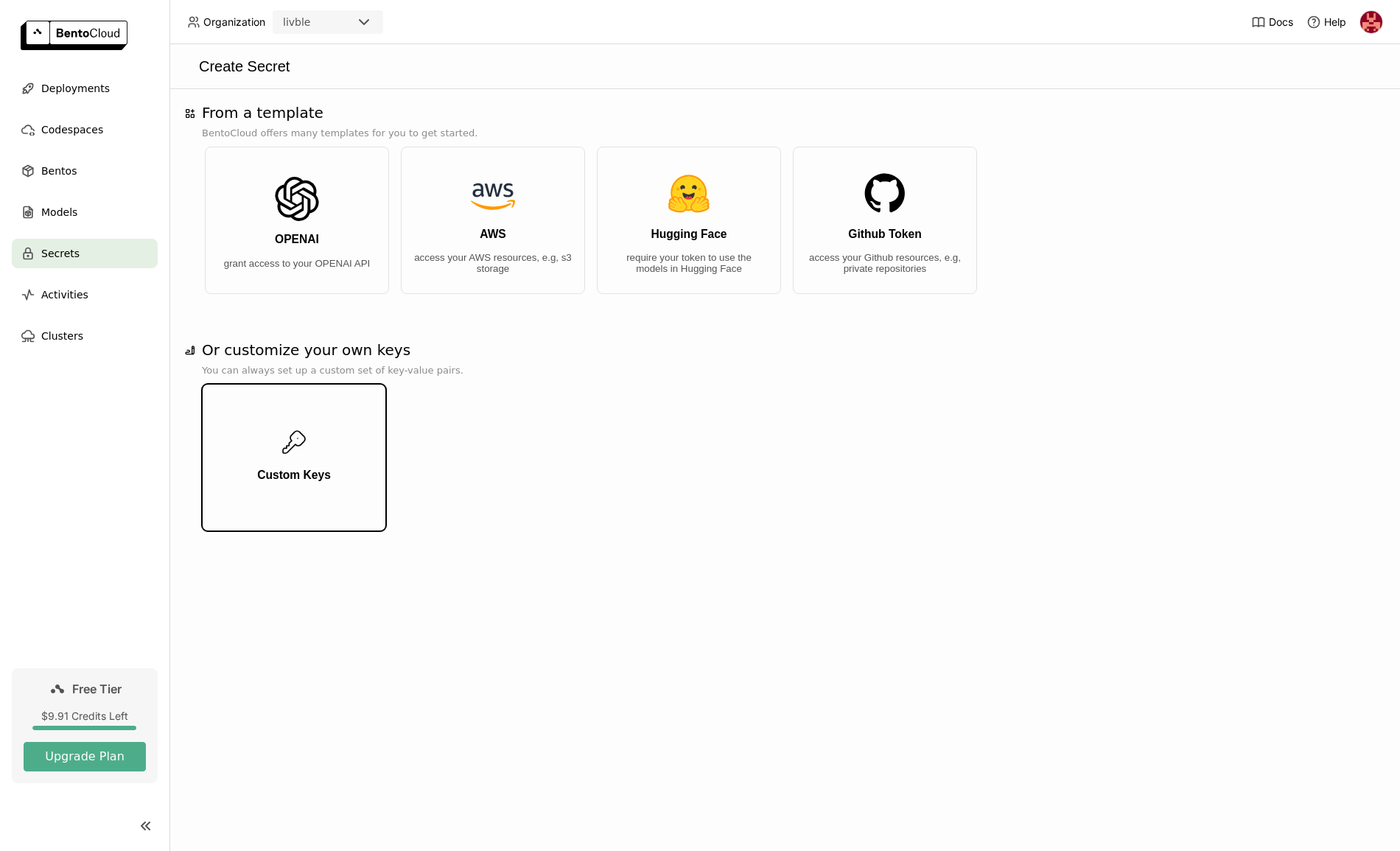
click at [326, 450] on button "Custom Keys" at bounding box center [294, 457] width 184 height 147
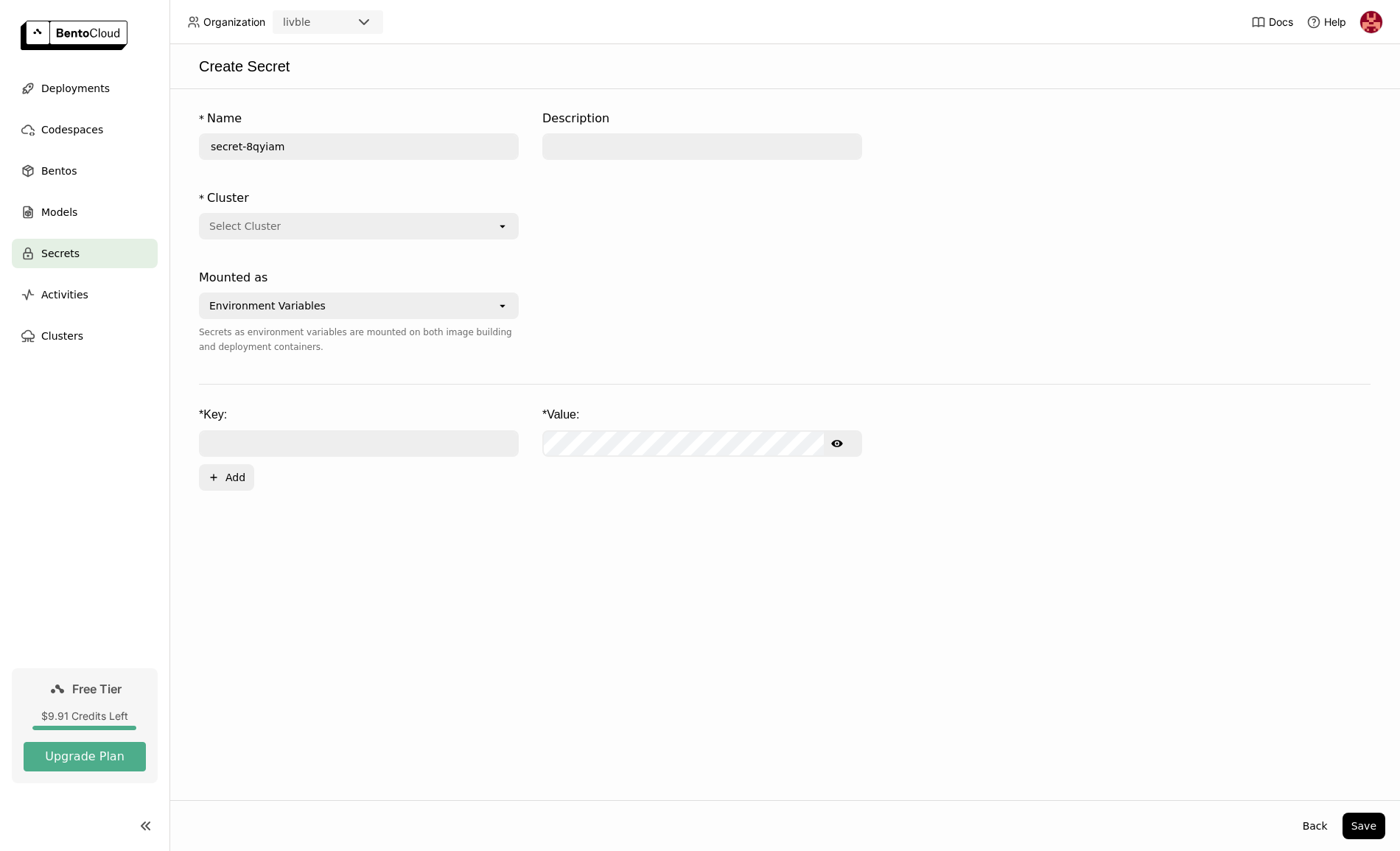
click at [298, 146] on input "secret-8qyiam" at bounding box center [359, 147] width 316 height 24
type input "db-qa"
click at [292, 219] on div "Select Cluster" at bounding box center [349, 226] width 296 height 24
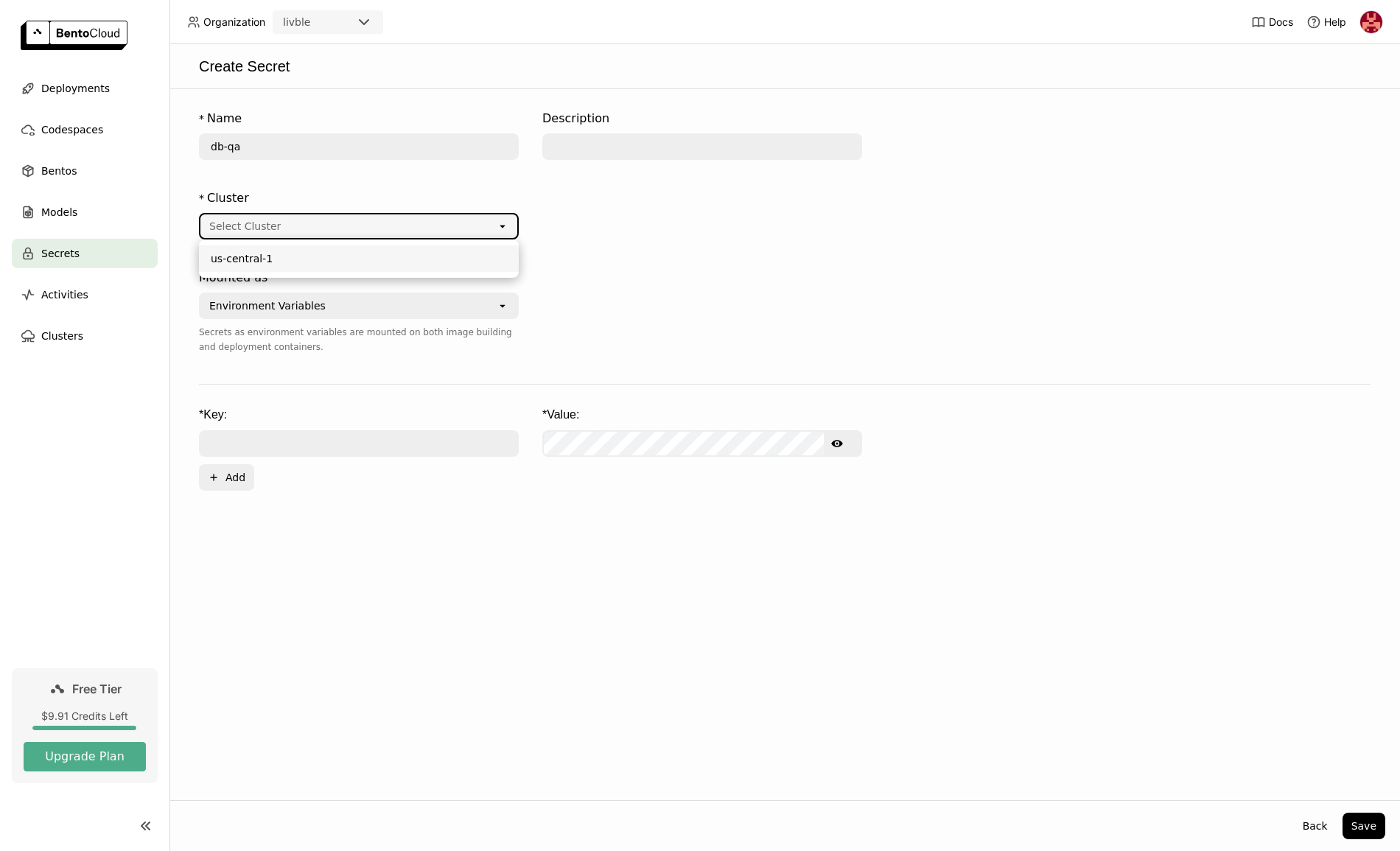
click at [270, 253] on div "us-central-1" at bounding box center [359, 259] width 296 height 15
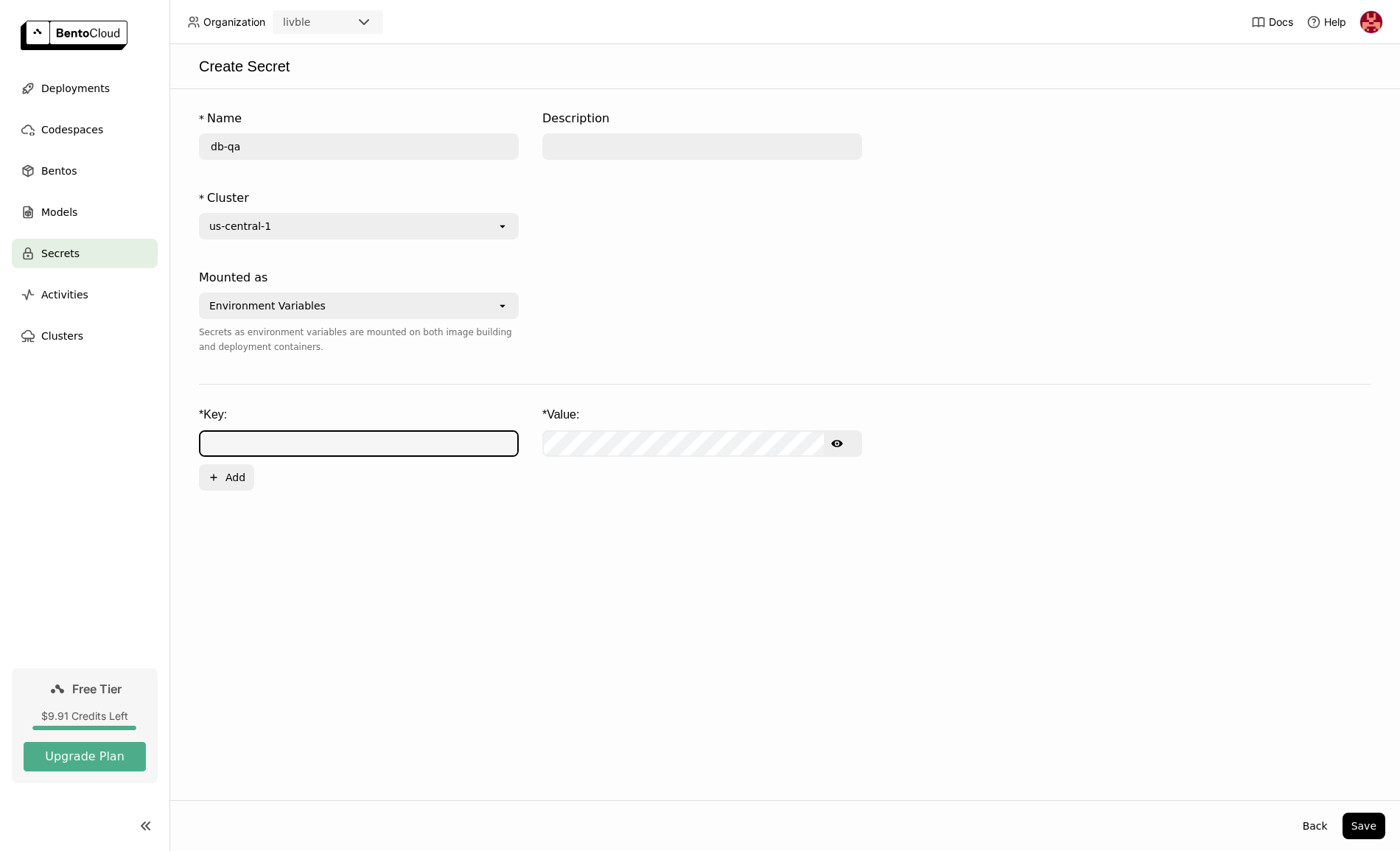
click at [269, 446] on input "text" at bounding box center [359, 444] width 316 height 24
type input "QA_DB_HOST"
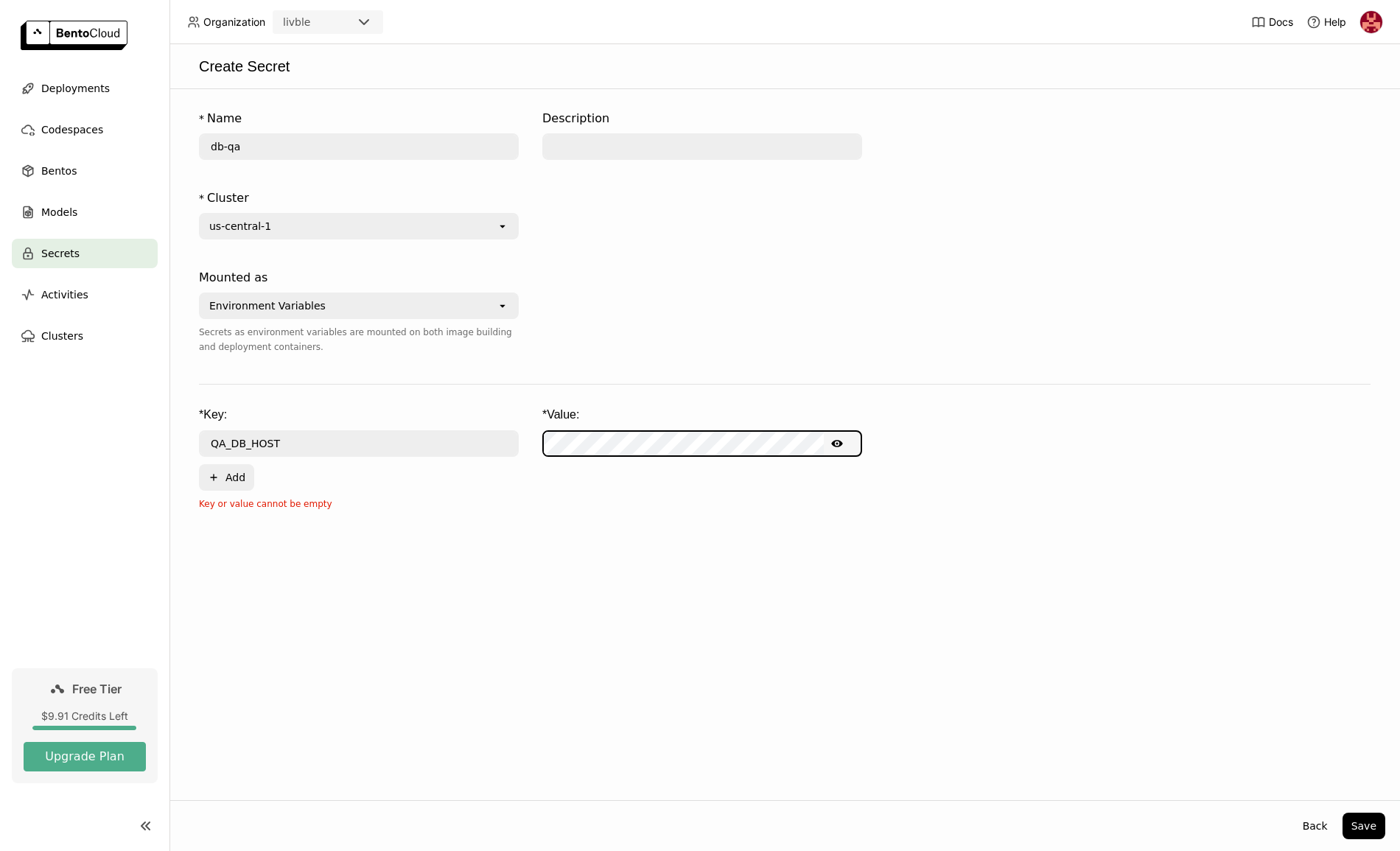
click at [840, 444] on icon "Show password text" at bounding box center [837, 444] width 12 height 8
click at [225, 472] on button "Plus Add" at bounding box center [226, 477] width 55 height 26
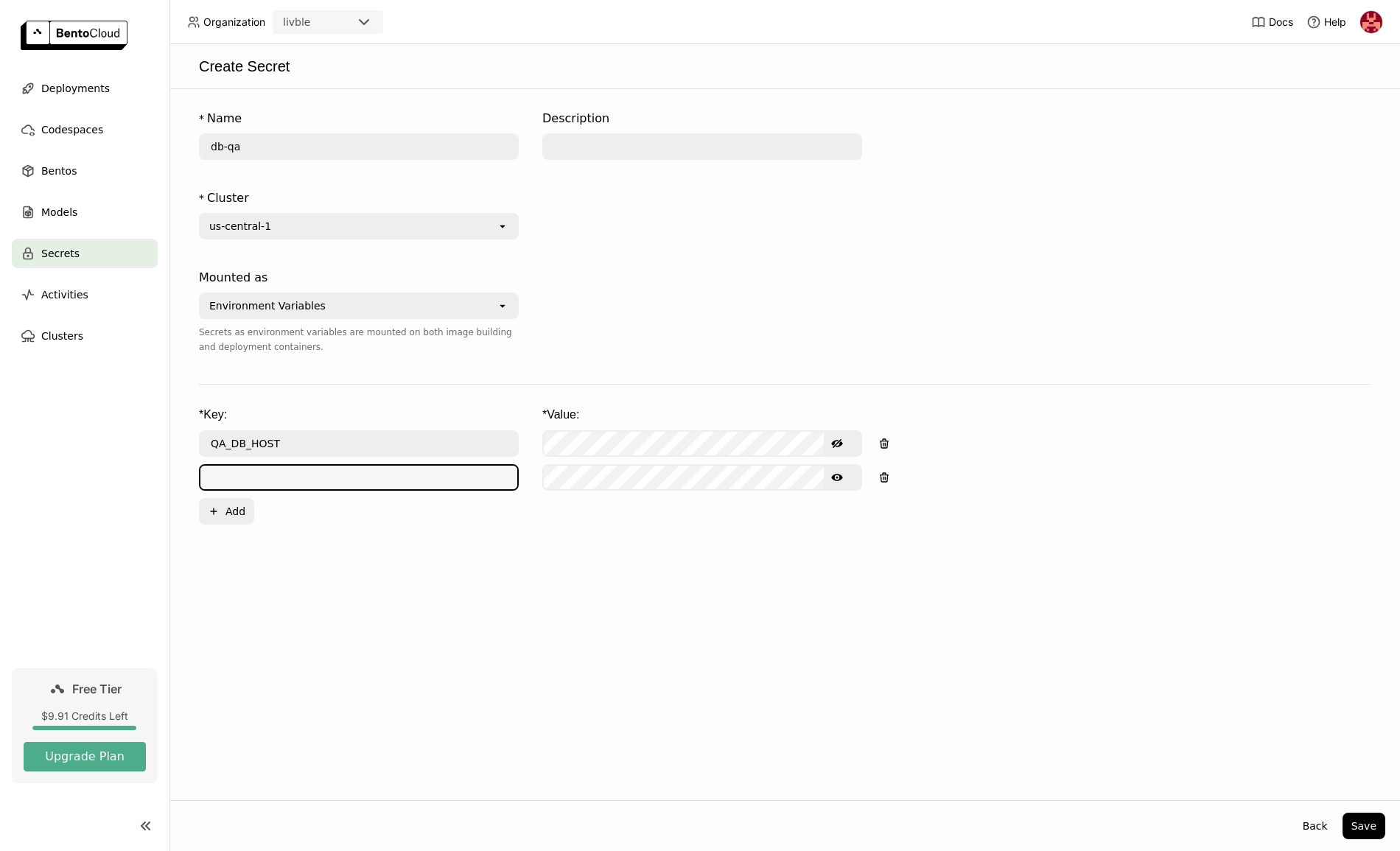
click at [228, 475] on input "text" at bounding box center [359, 477] width 316 height 24
type input "QA_DB_USER"
drag, startPoint x: 230, startPoint y: 445, endPoint x: 193, endPoint y: 447, distance: 37.1
click at [193, 447] on form "* Name db-qa Description * Cluster us-central-1 open Mounted as Environment Var…" at bounding box center [785, 324] width 1201 height 442
type input "DB_HOST"
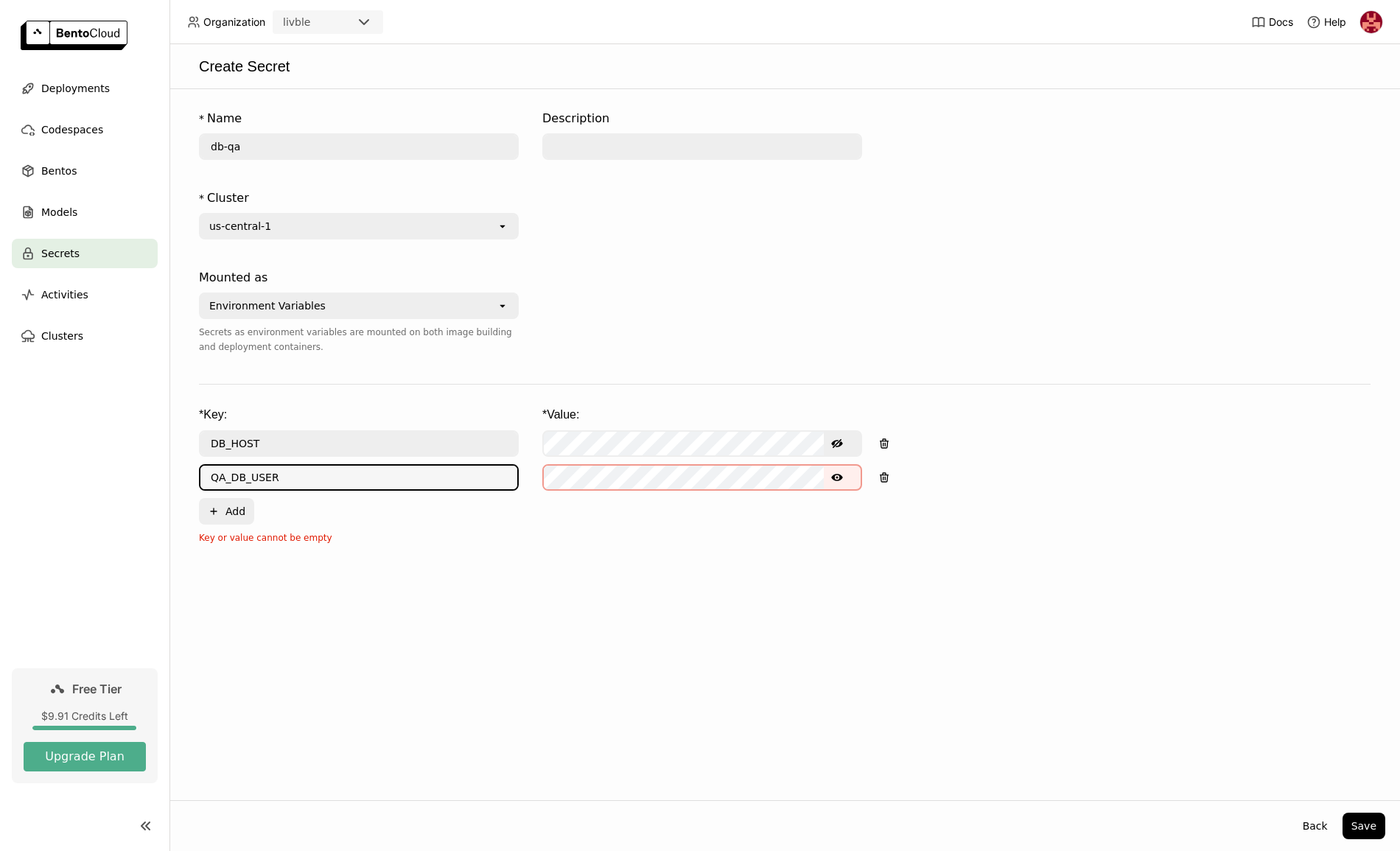
drag, startPoint x: 230, startPoint y: 480, endPoint x: 196, endPoint y: 481, distance: 34.0
click at [196, 481] on form "* Name db-qa Description * Cluster us-central-1 open Mounted as Environment Var…" at bounding box center [785, 324] width 1201 height 442
type input "DB_USER"
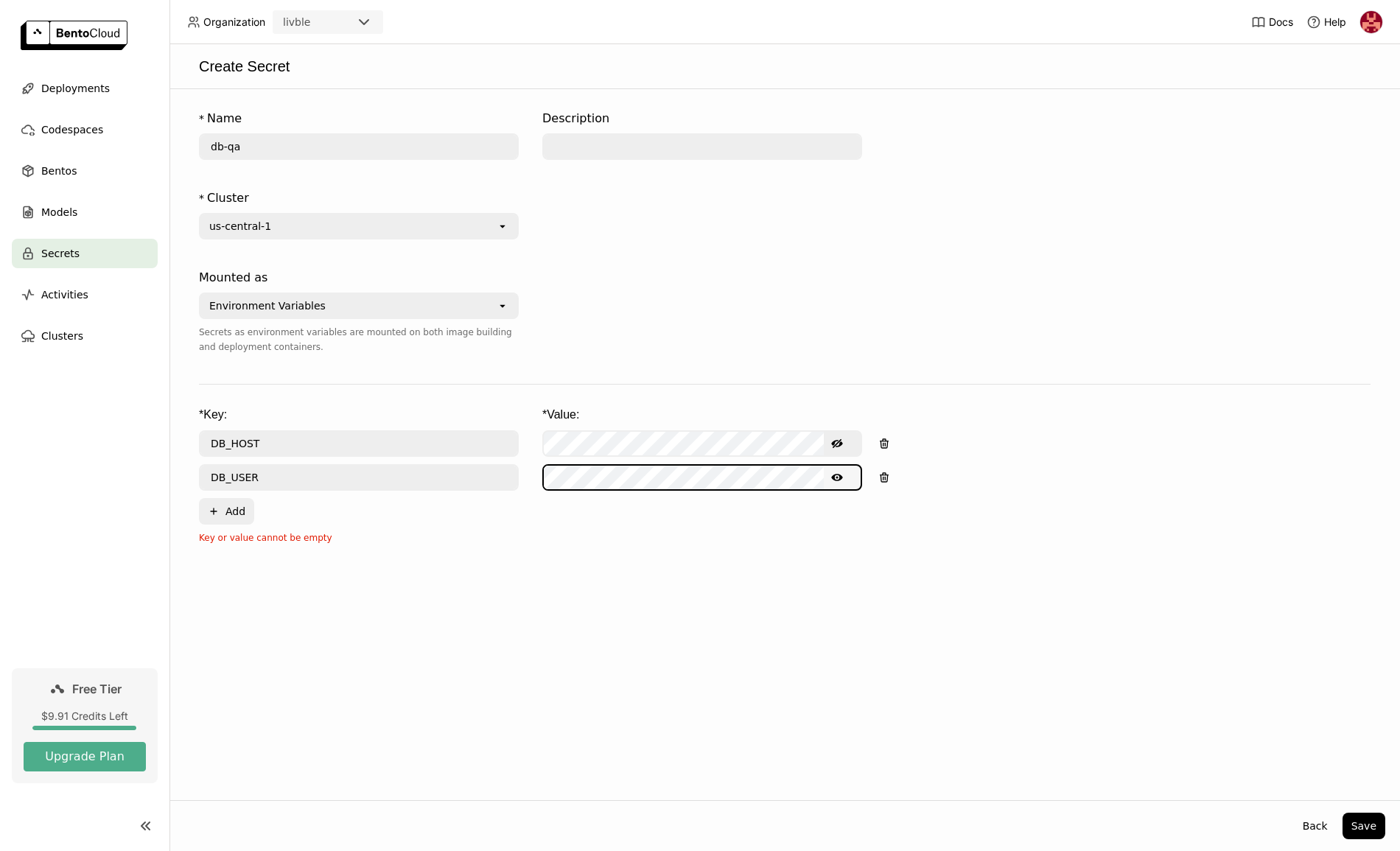
click at [842, 476] on icon "Show password text" at bounding box center [837, 478] width 12 height 8
click at [245, 510] on button "Plus Add" at bounding box center [226, 510] width 55 height 26
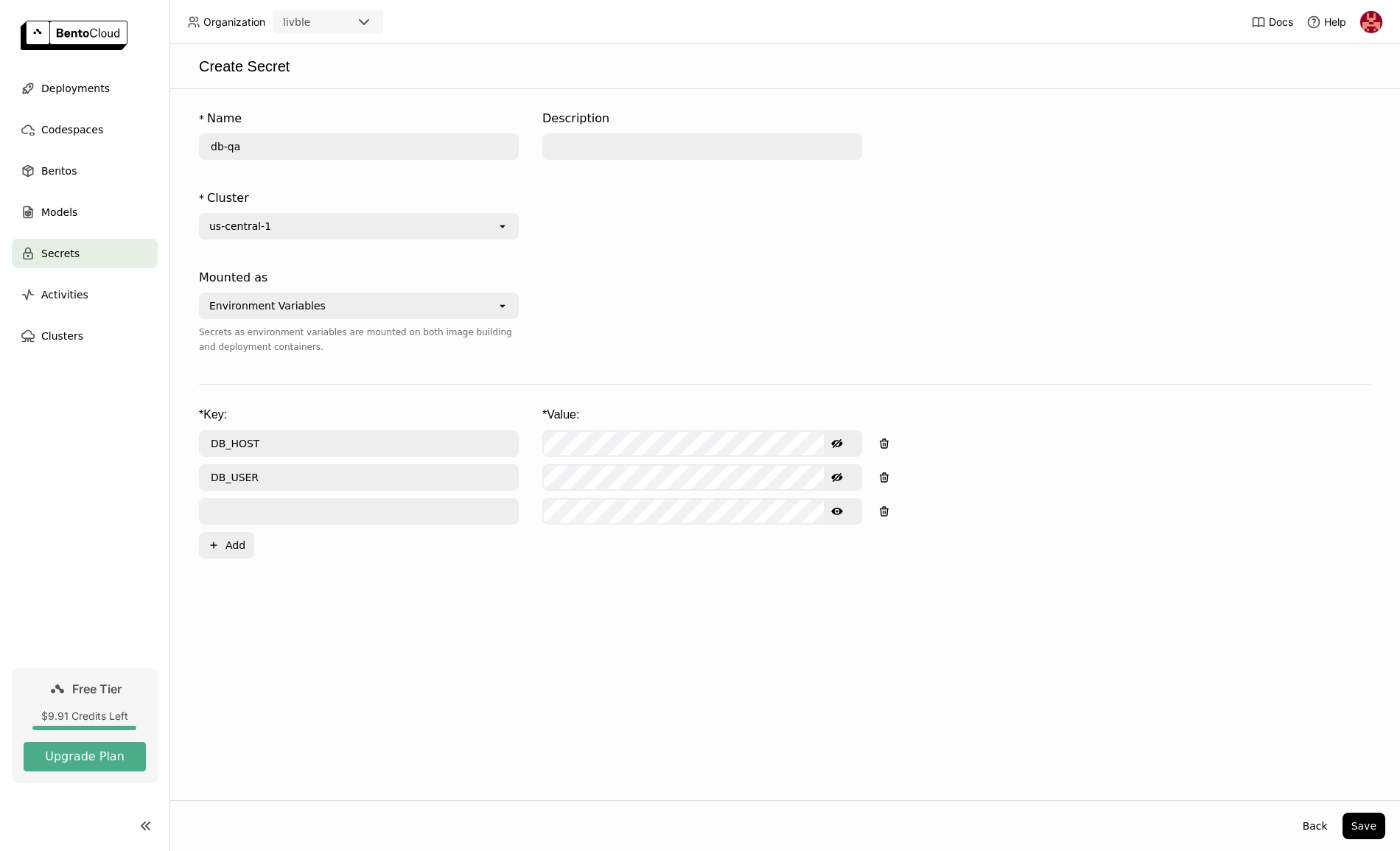
click at [238, 510] on input "text" at bounding box center [359, 511] width 316 height 24
type input "DB_PASSWORD"
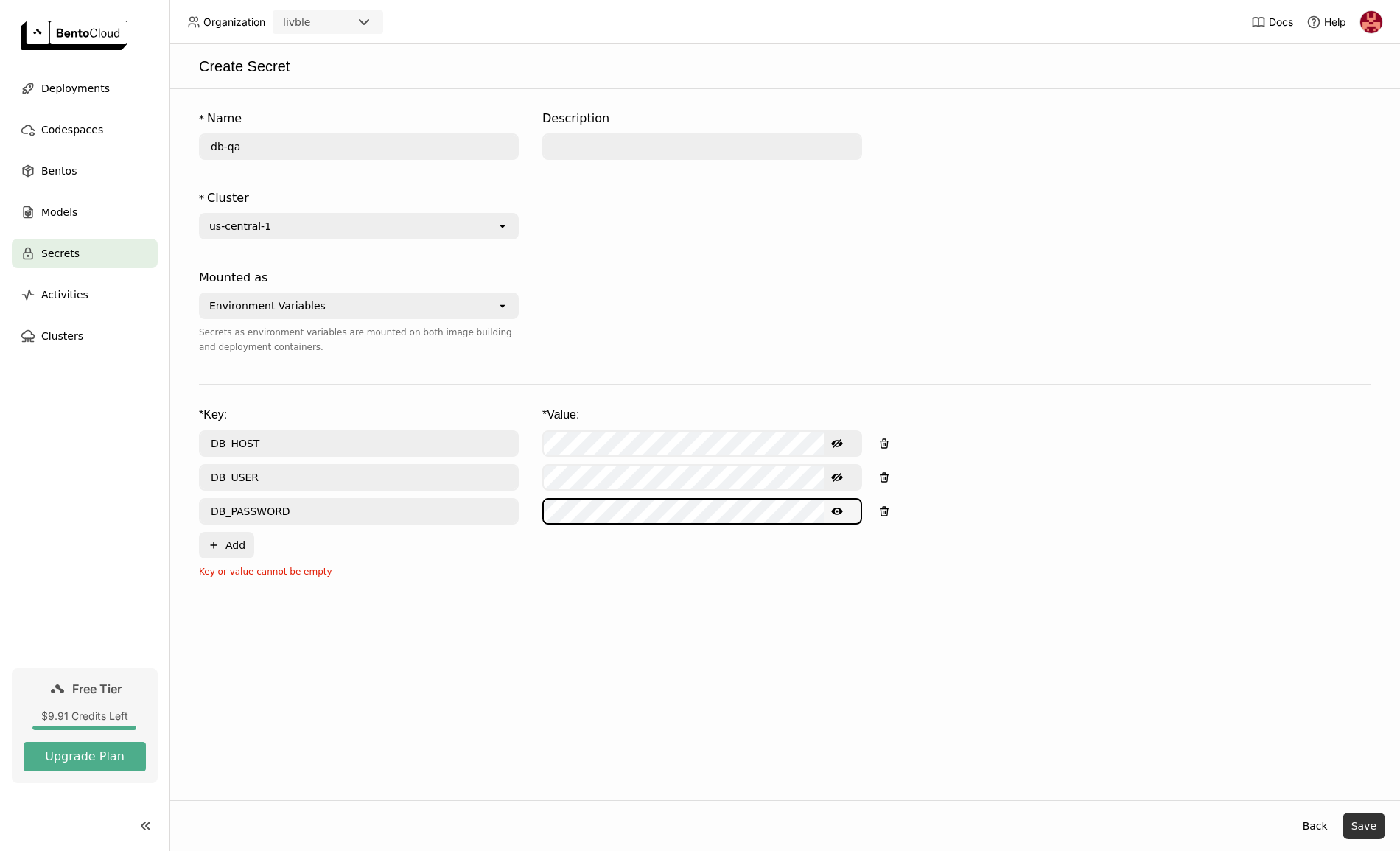
click at [1376, 823] on button "Save" at bounding box center [1365, 826] width 43 height 26
